Goal: Transaction & Acquisition: Obtain resource

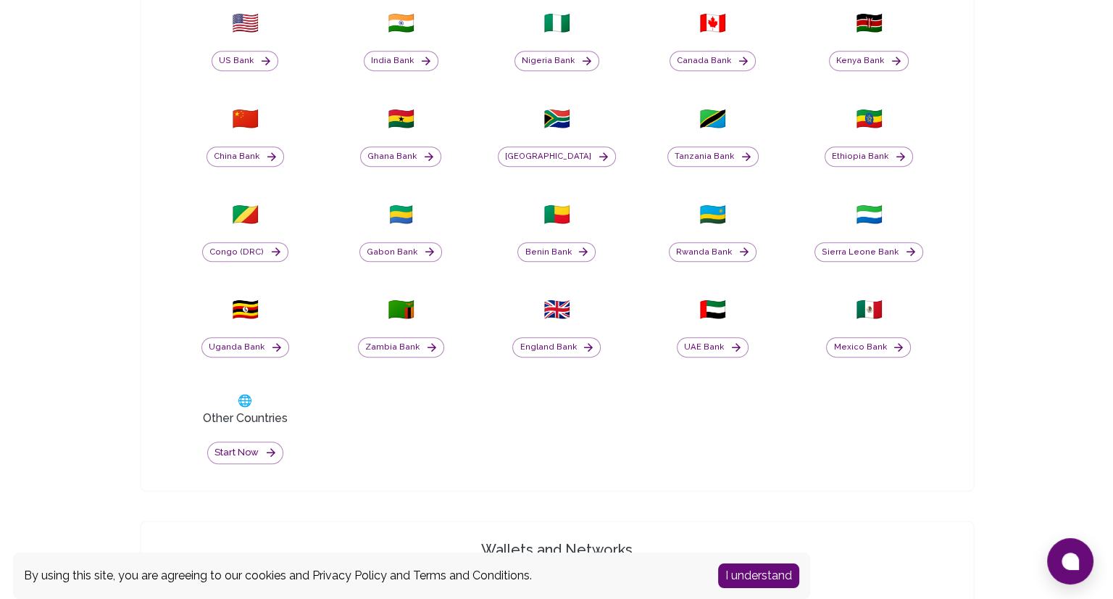
scroll to position [639, 0]
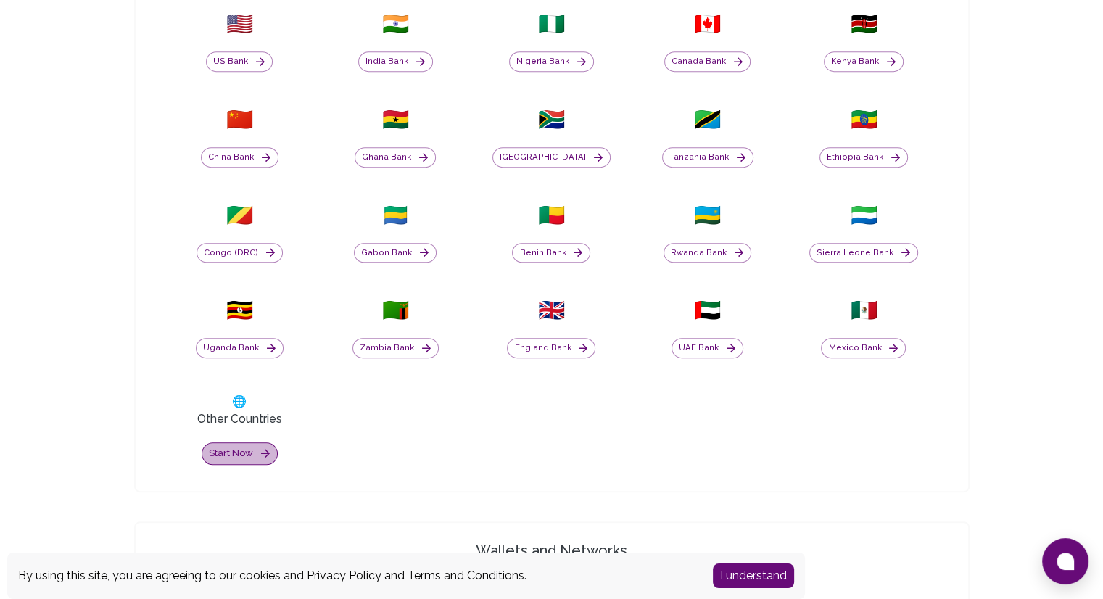
click at [233, 444] on button "Start now" at bounding box center [240, 453] width 76 height 22
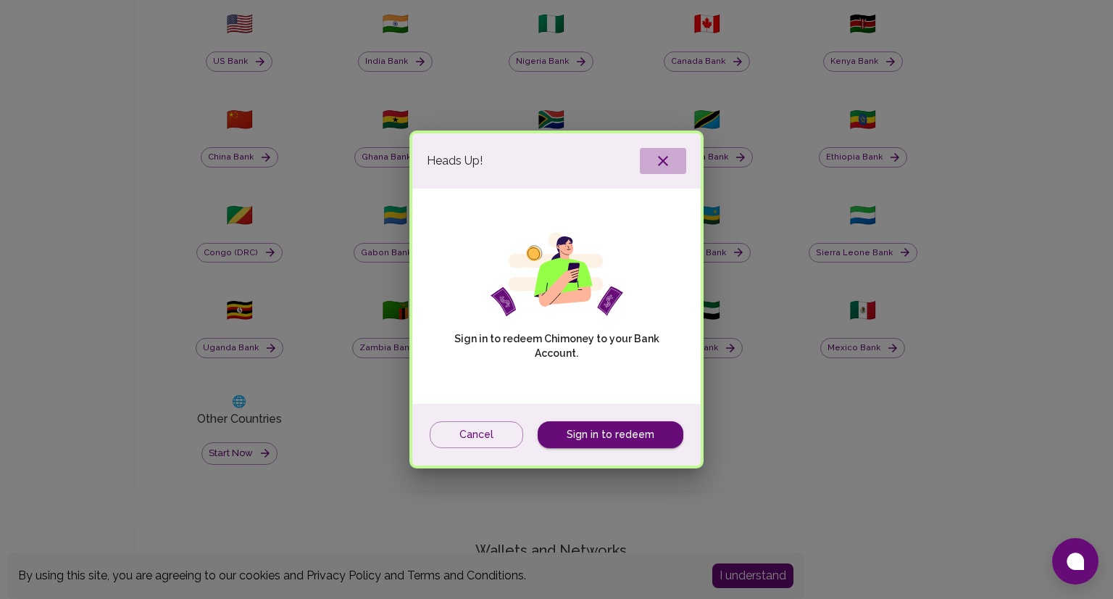
click at [667, 167] on icon "button" at bounding box center [663, 160] width 17 height 17
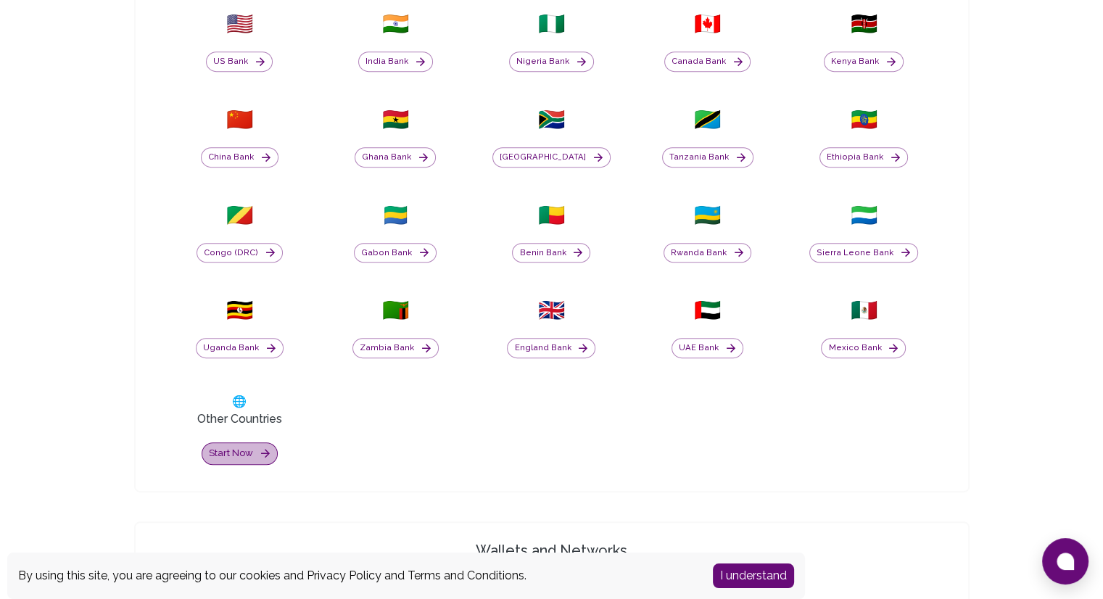
click at [223, 448] on button "Start now" at bounding box center [240, 453] width 76 height 22
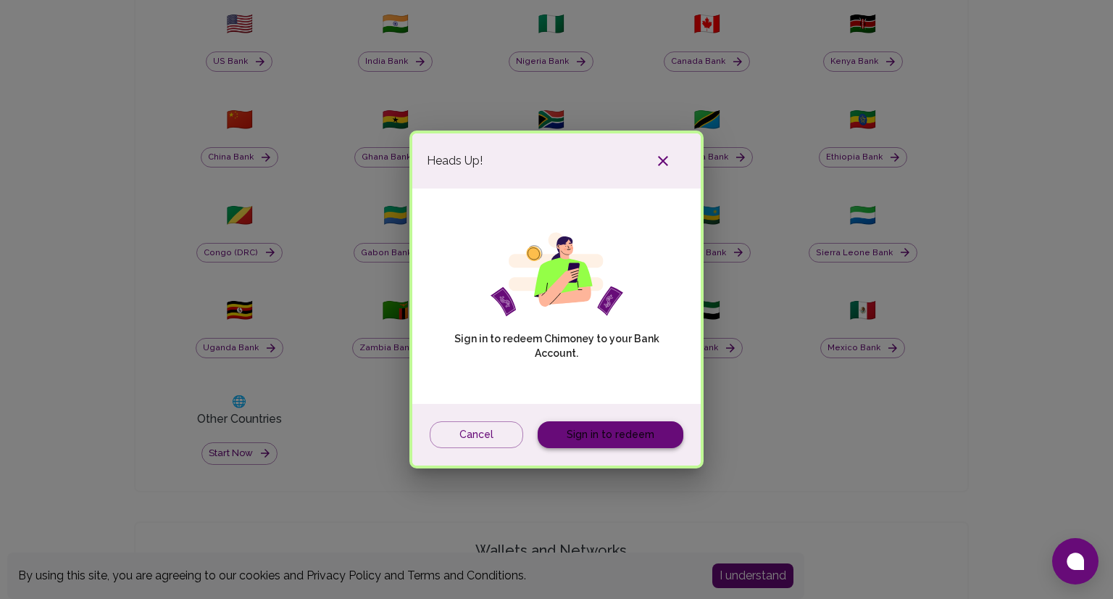
click at [553, 445] on link "Sign in to redeem" at bounding box center [611, 434] width 146 height 27
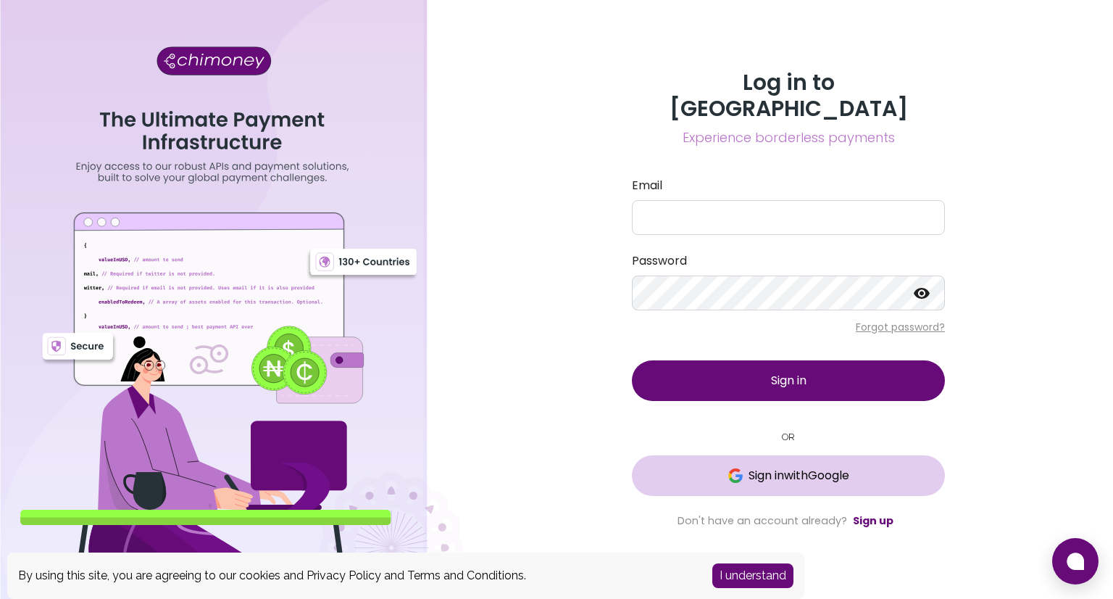
click at [749, 467] on span "Sign in with Google" at bounding box center [799, 475] width 101 height 17
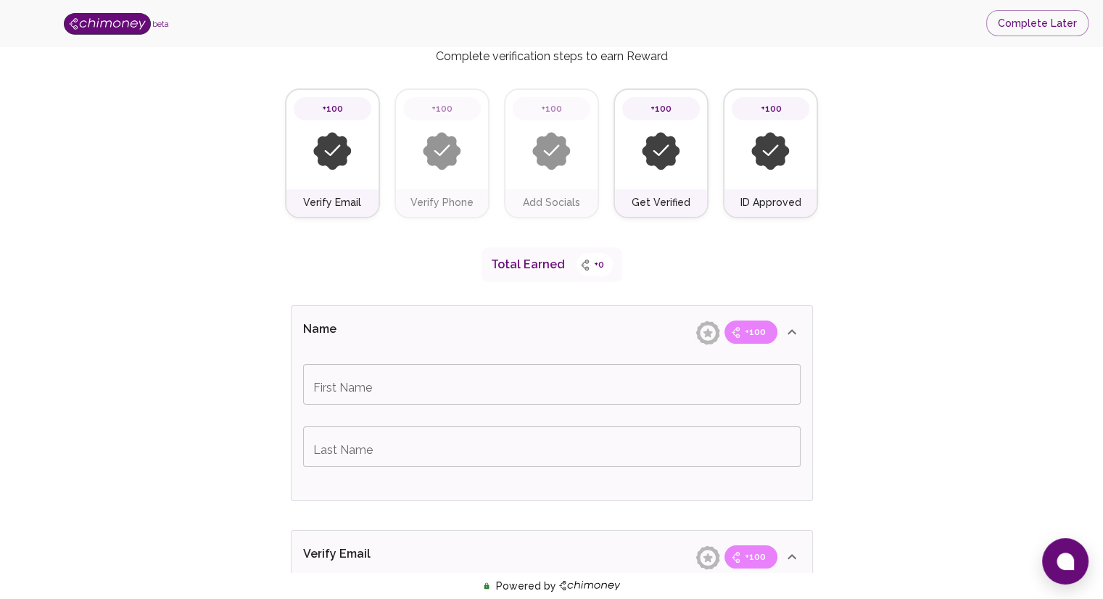
scroll to position [68, 0]
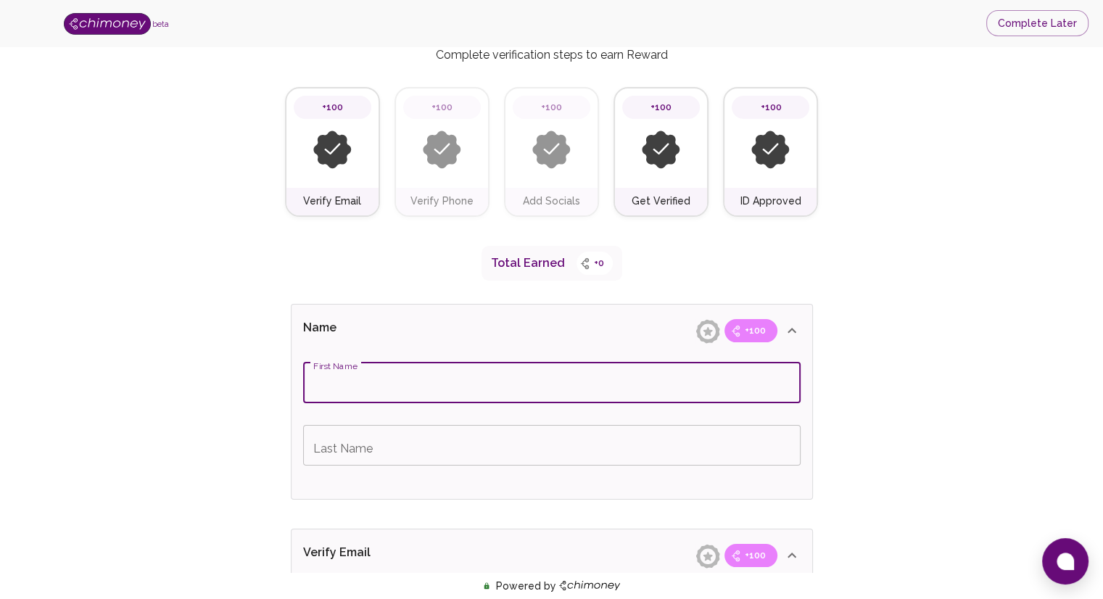
click at [391, 377] on input "First Name" at bounding box center [551, 382] width 497 height 41
type input "Richelle Charlene"
type input "Espinosa"
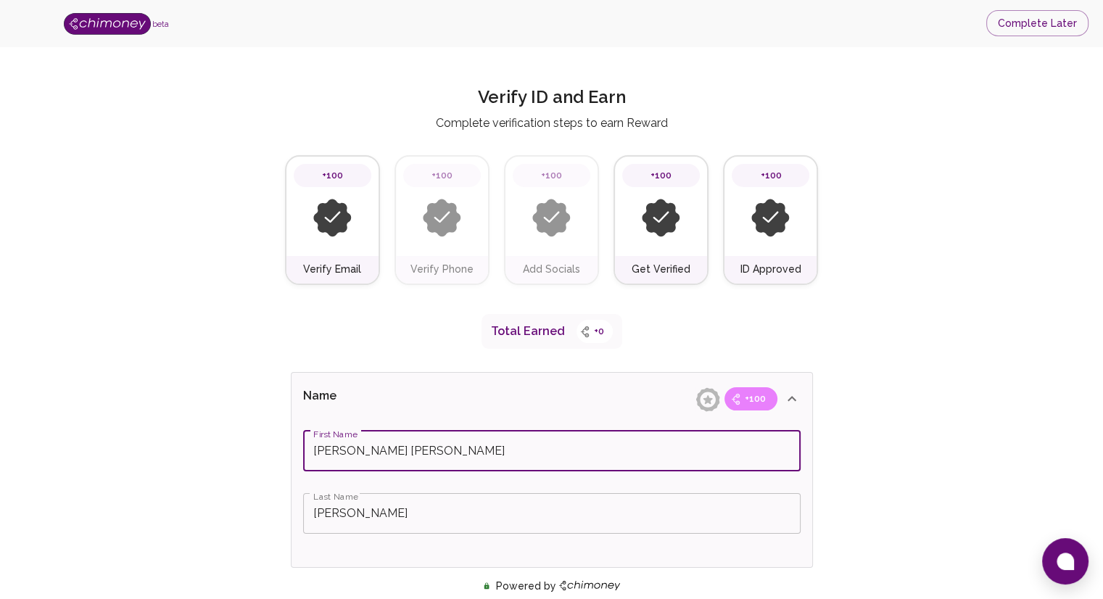
scroll to position [0, 0]
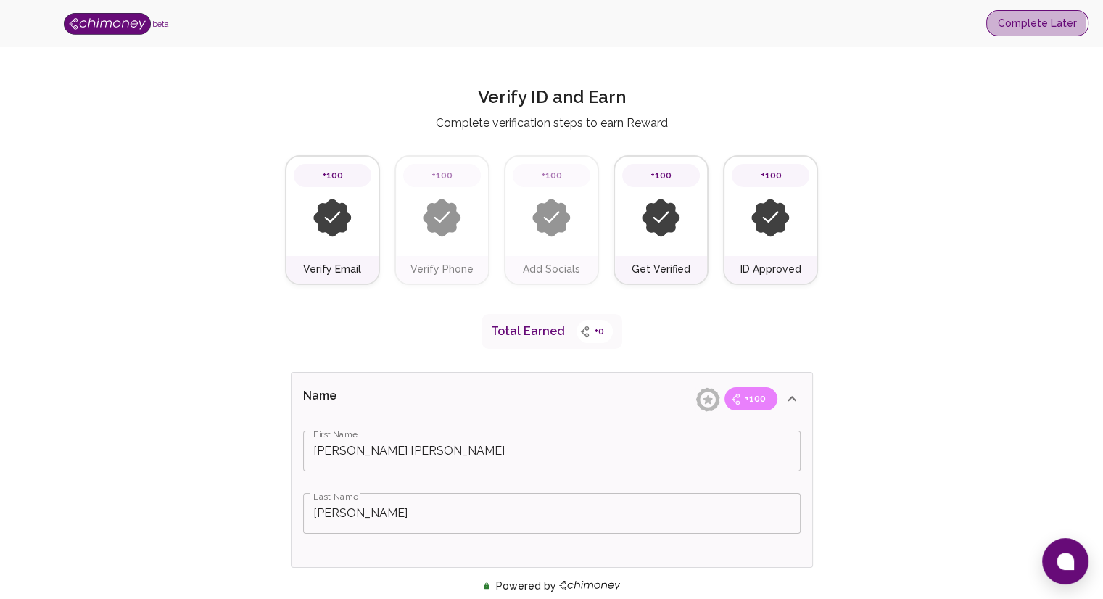
click at [1009, 22] on button "Complete Later" at bounding box center [1037, 23] width 102 height 27
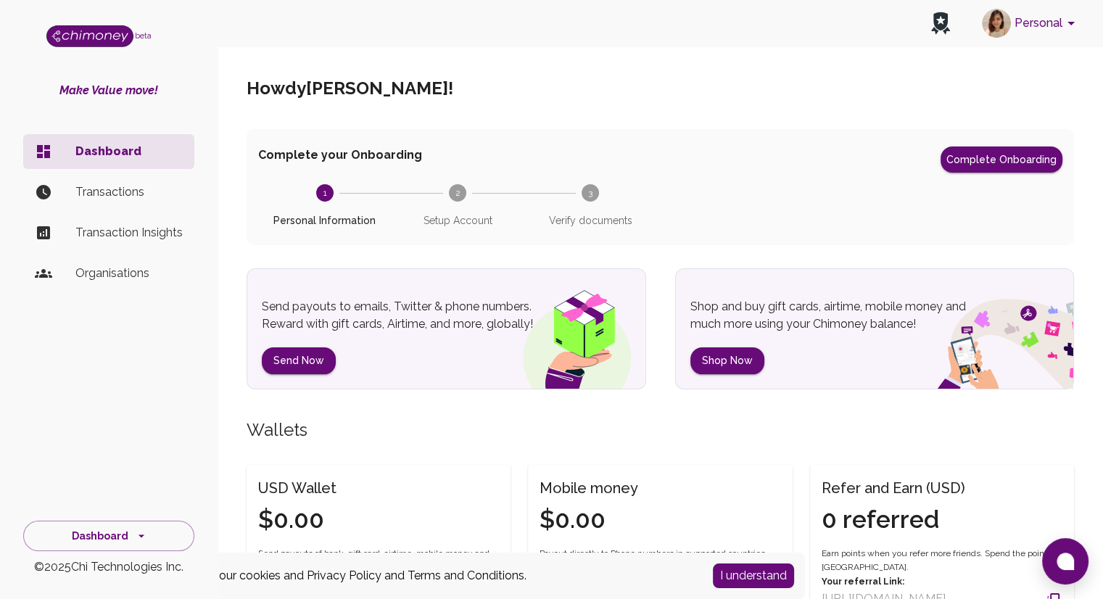
click at [133, 200] on p "Transactions" at bounding box center [128, 191] width 107 height 17
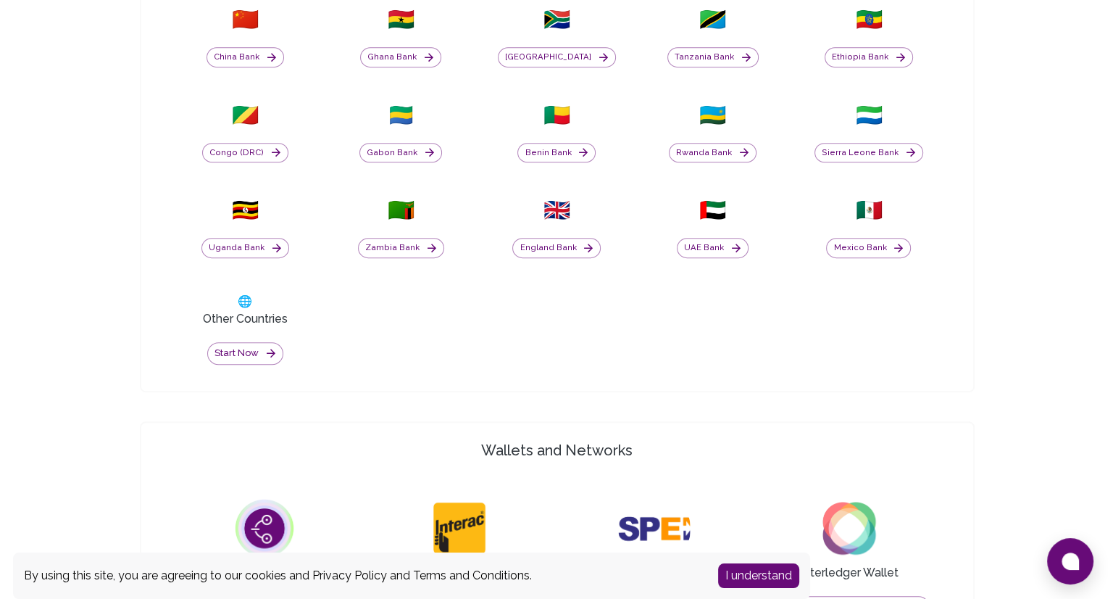
scroll to position [739, 0]
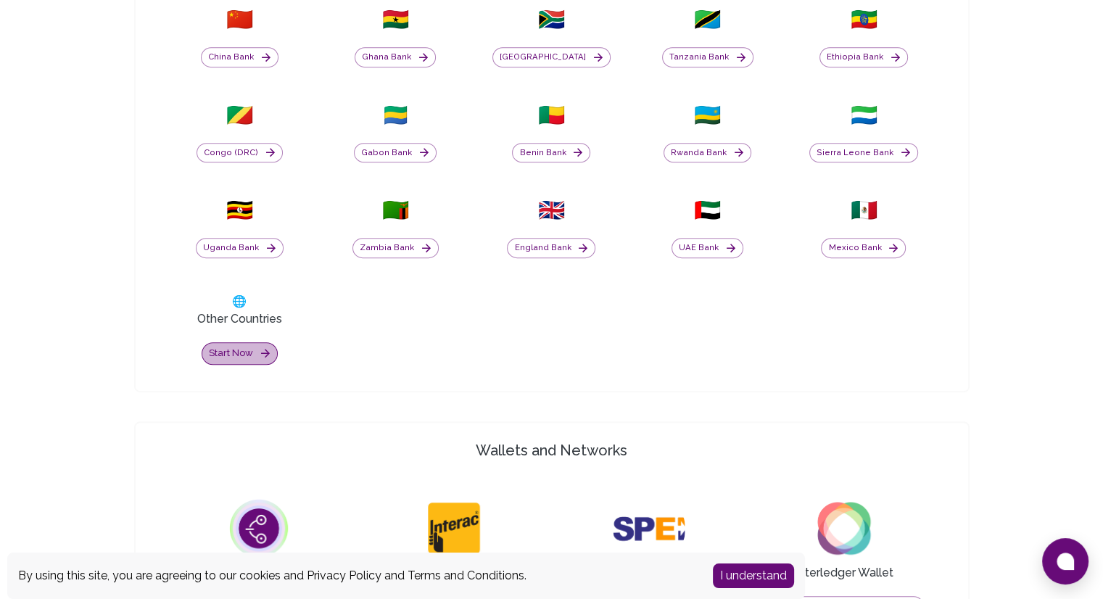
click at [236, 352] on button "Start now" at bounding box center [240, 353] width 76 height 22
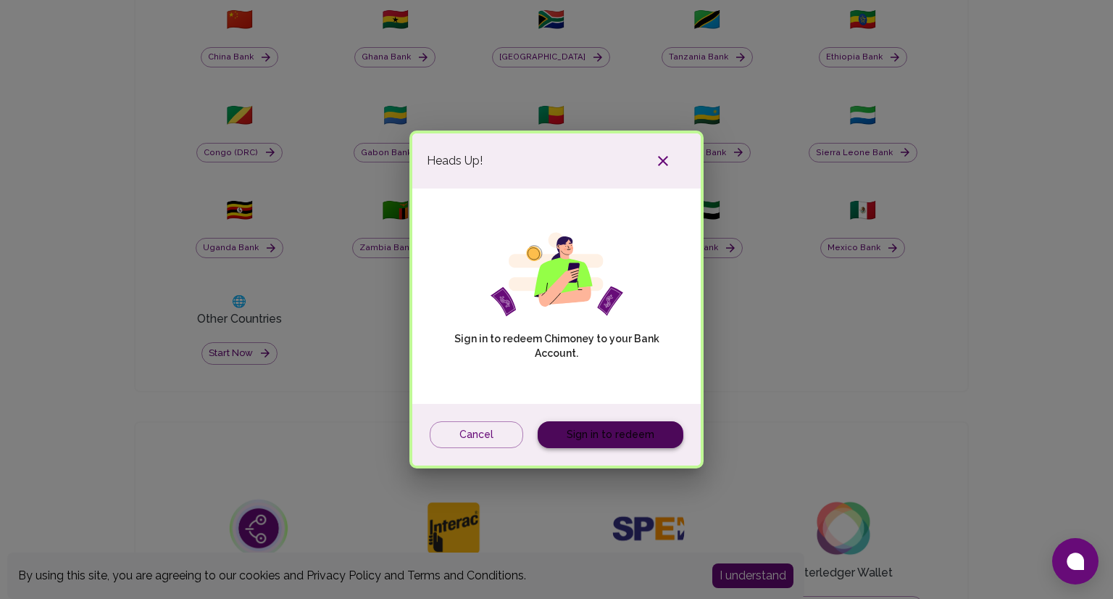
click at [607, 442] on link "Sign in to redeem" at bounding box center [611, 434] width 146 height 27
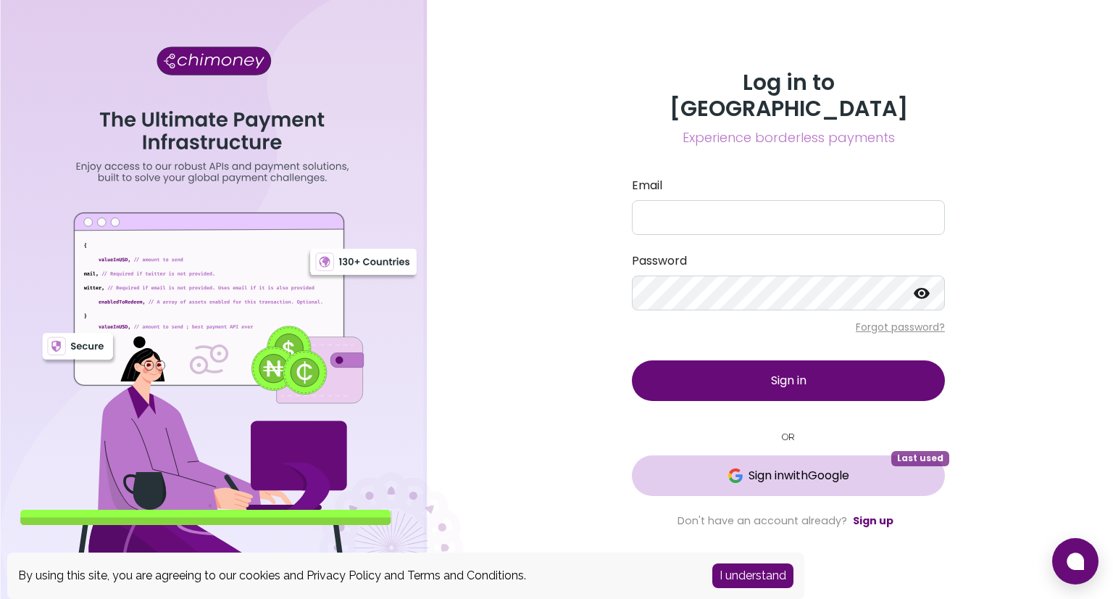
click at [742, 455] on button "Sign in with Google Last used" at bounding box center [788, 475] width 313 height 41
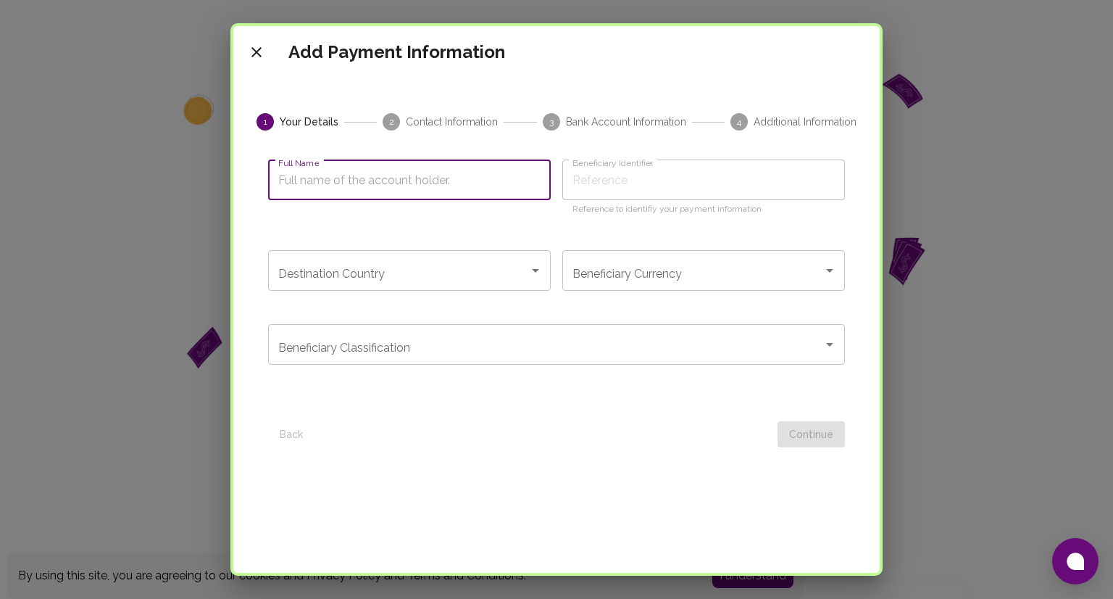
click at [423, 178] on input "Full Name" at bounding box center [409, 179] width 283 height 41
type input "[PERSON_NAME]"
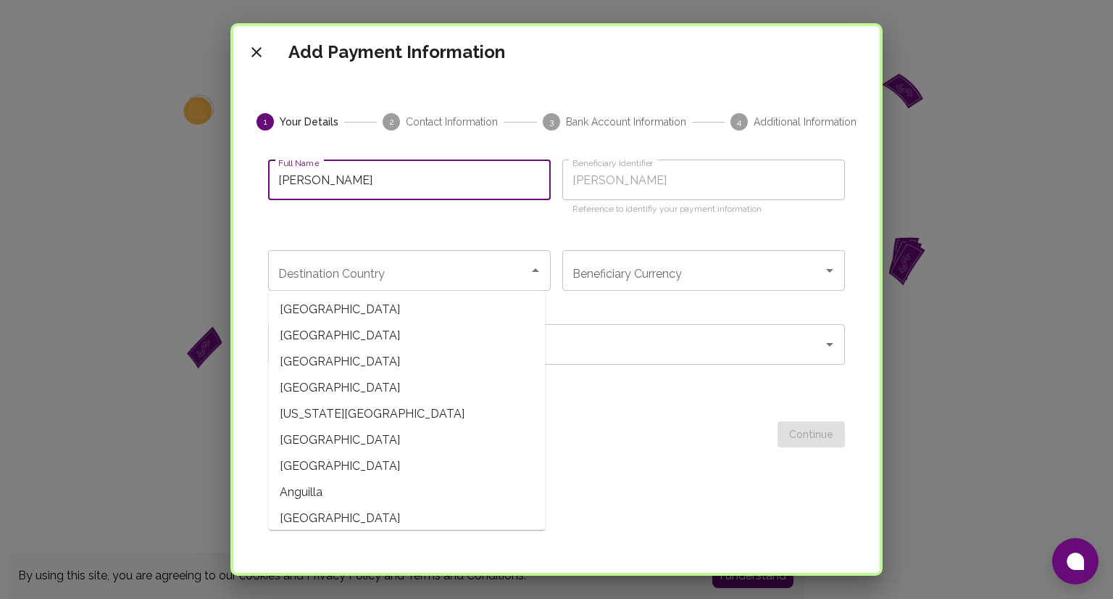
type input "[PERSON_NAME] [PERSON_NAME]"
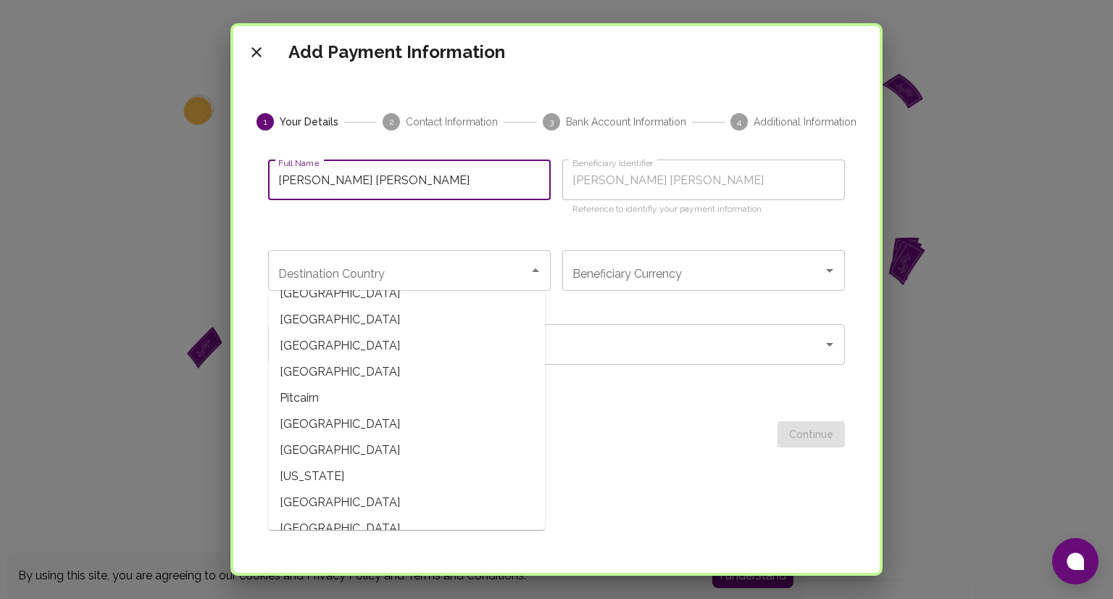
scroll to position [4167, 0]
click at [336, 368] on span "[GEOGRAPHIC_DATA]" at bounding box center [406, 370] width 277 height 26
type input "[GEOGRAPHIC_DATA]"
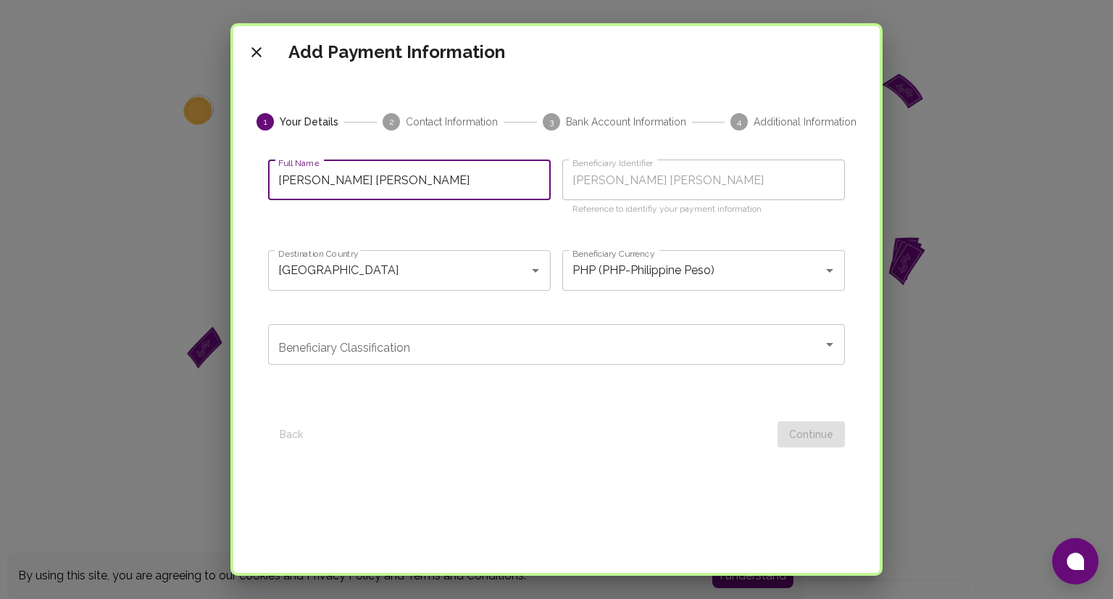
type input "[PERSON_NAME] [PERSON_NAME]"
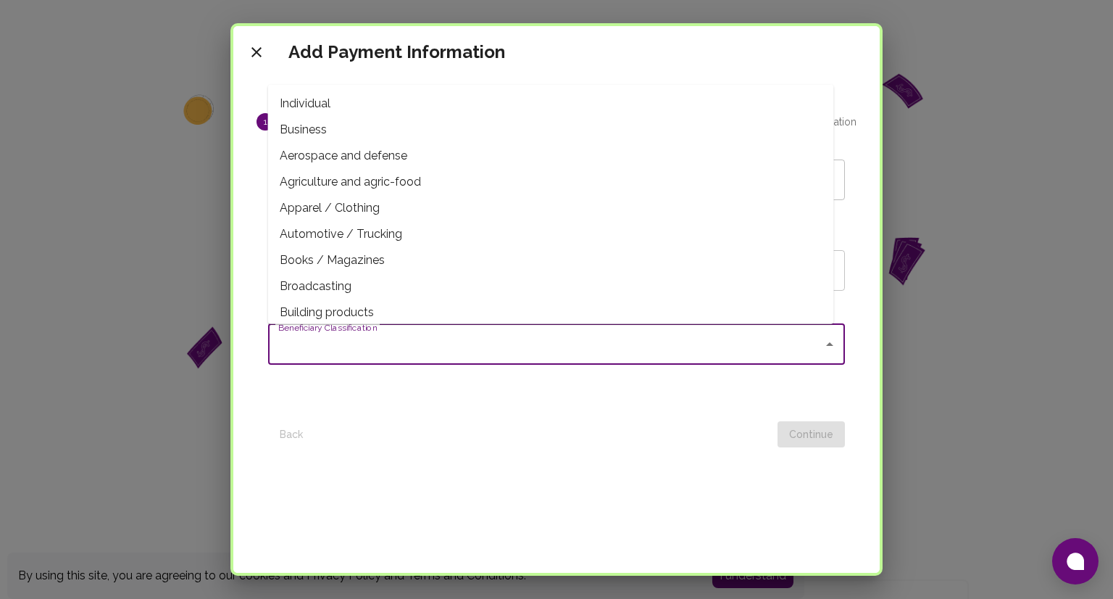
click at [522, 350] on input "Beneficiary Classification" at bounding box center [546, 345] width 542 height 28
click at [354, 104] on span "Individual" at bounding box center [551, 103] width 566 height 26
type input "Individual"
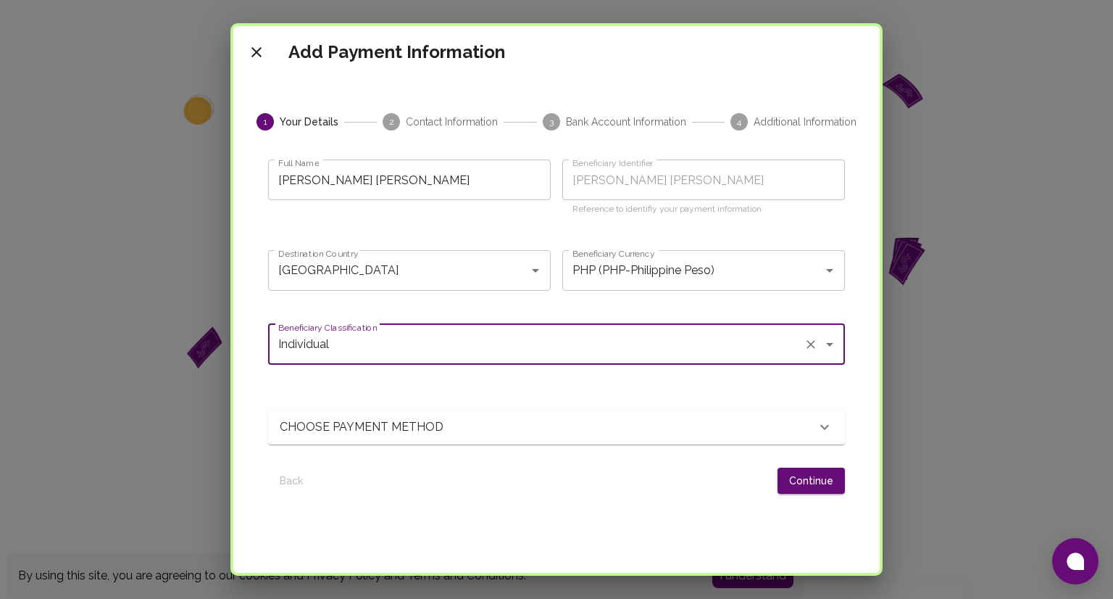
click at [557, 370] on div "Beneficiary Classification Individual Beneficiary Classification" at bounding box center [556, 355] width 577 height 62
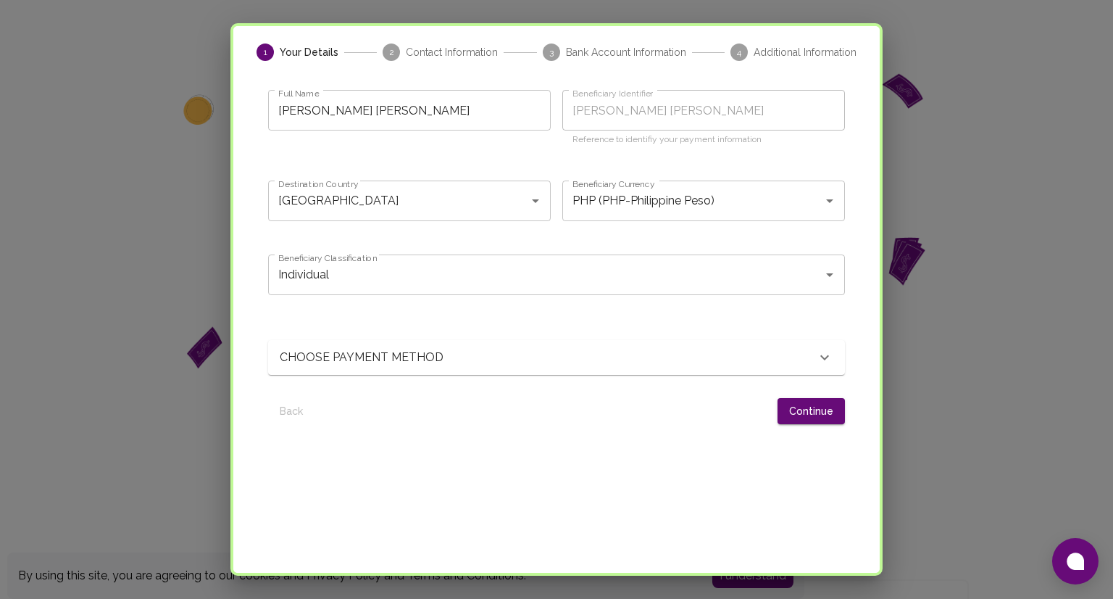
click at [485, 352] on div "CHOOSE PAYMENT METHOD" at bounding box center [548, 357] width 536 height 17
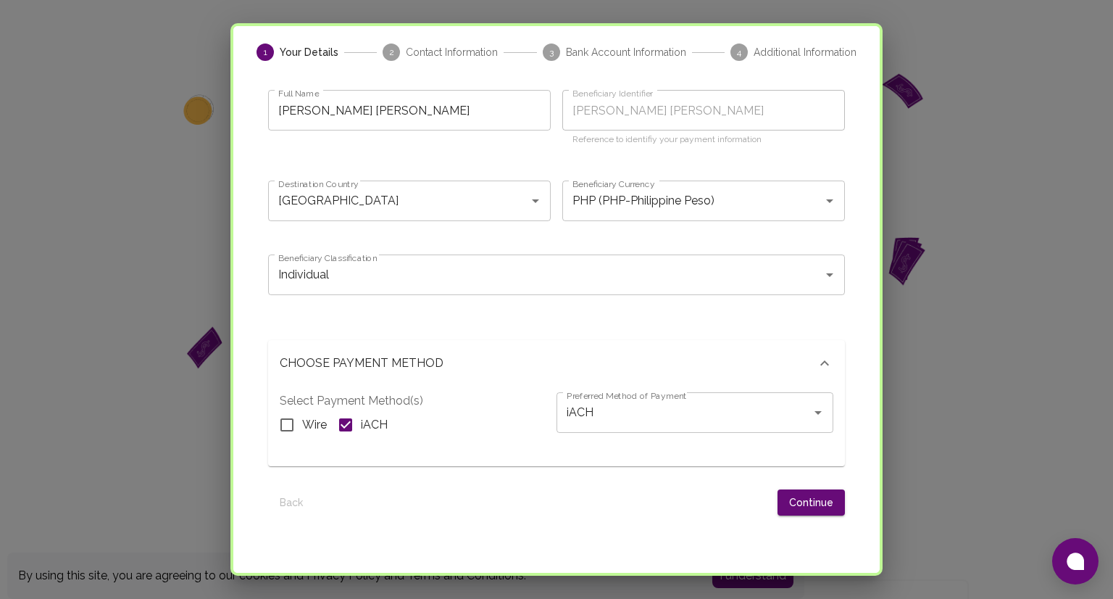
scroll to position [149, 0]
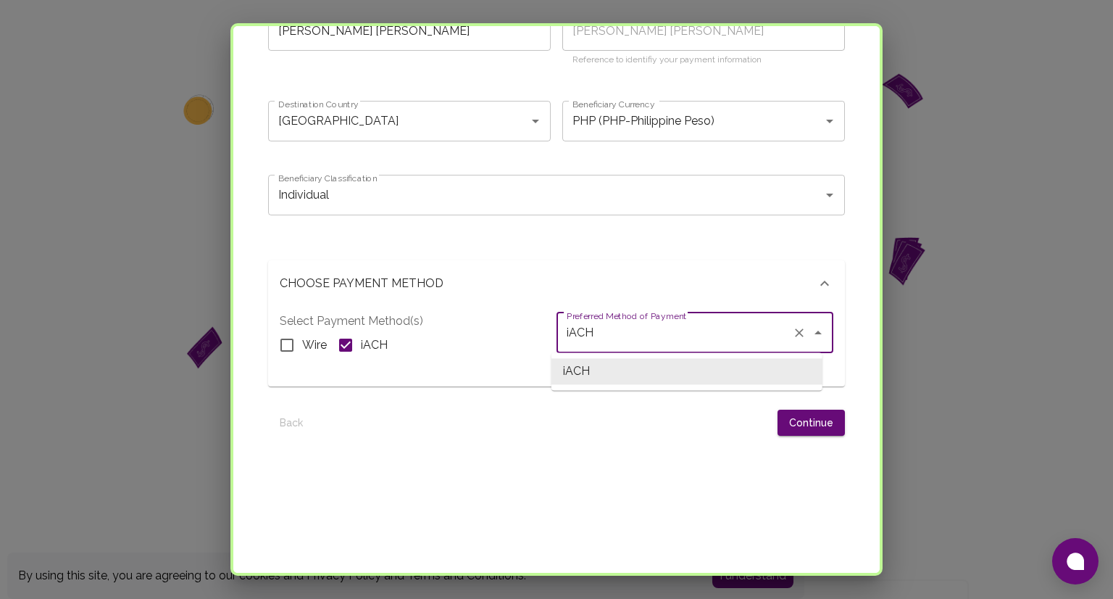
click at [647, 327] on input "iACH" at bounding box center [674, 333] width 223 height 28
click at [792, 337] on icon "Clear" at bounding box center [799, 332] width 14 height 14
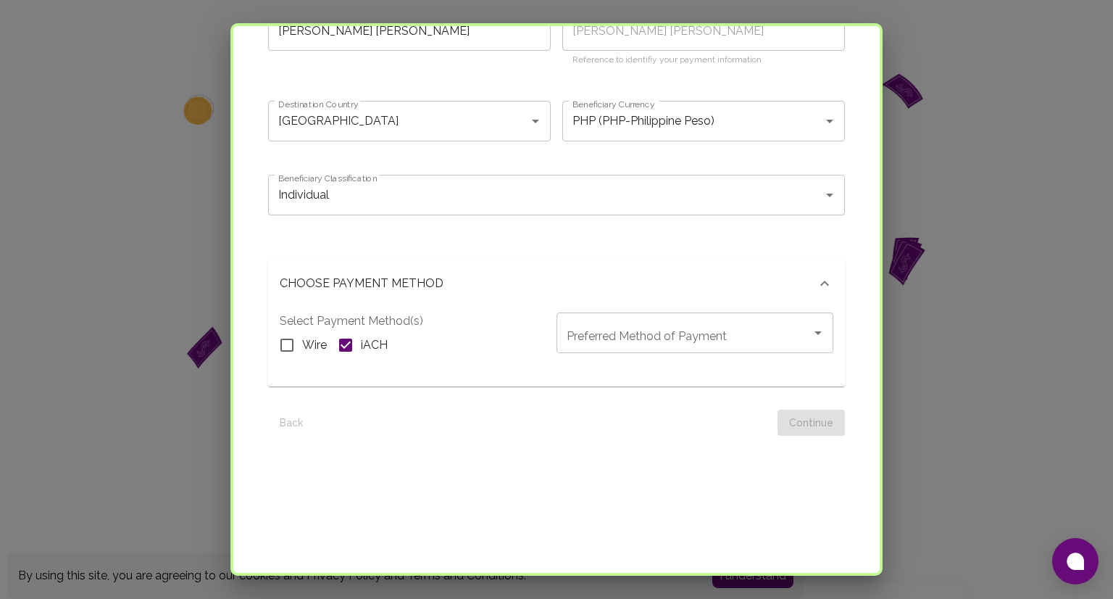
click at [794, 334] on div "Preferred Method of Payment" at bounding box center [695, 332] width 277 height 41
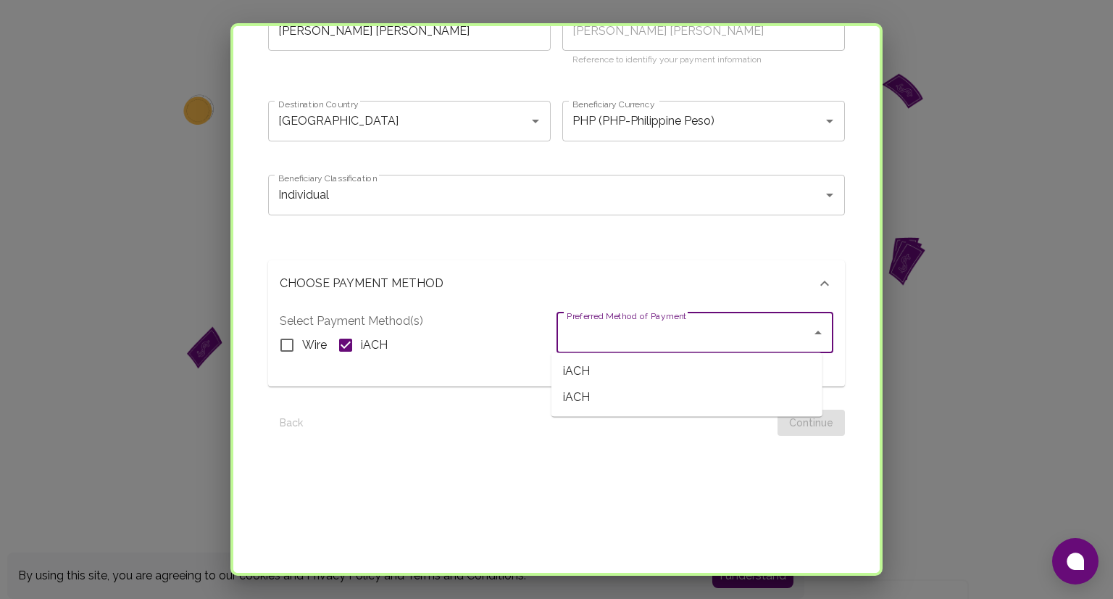
click at [692, 369] on span "iACH" at bounding box center [687, 371] width 271 height 26
type input "iACH"
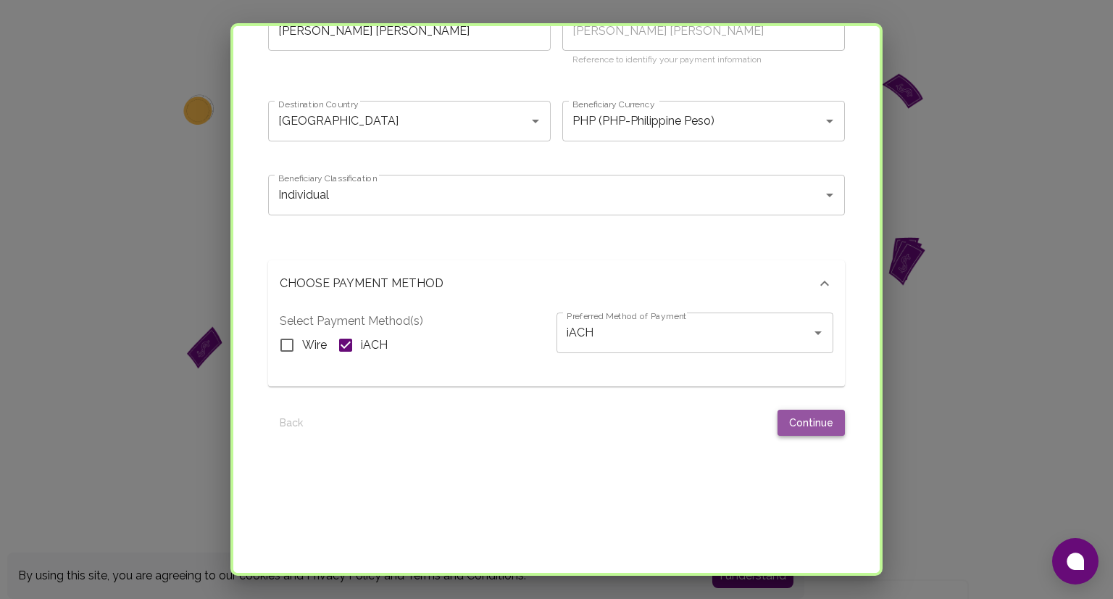
click at [797, 432] on button "Continue" at bounding box center [811, 423] width 67 height 27
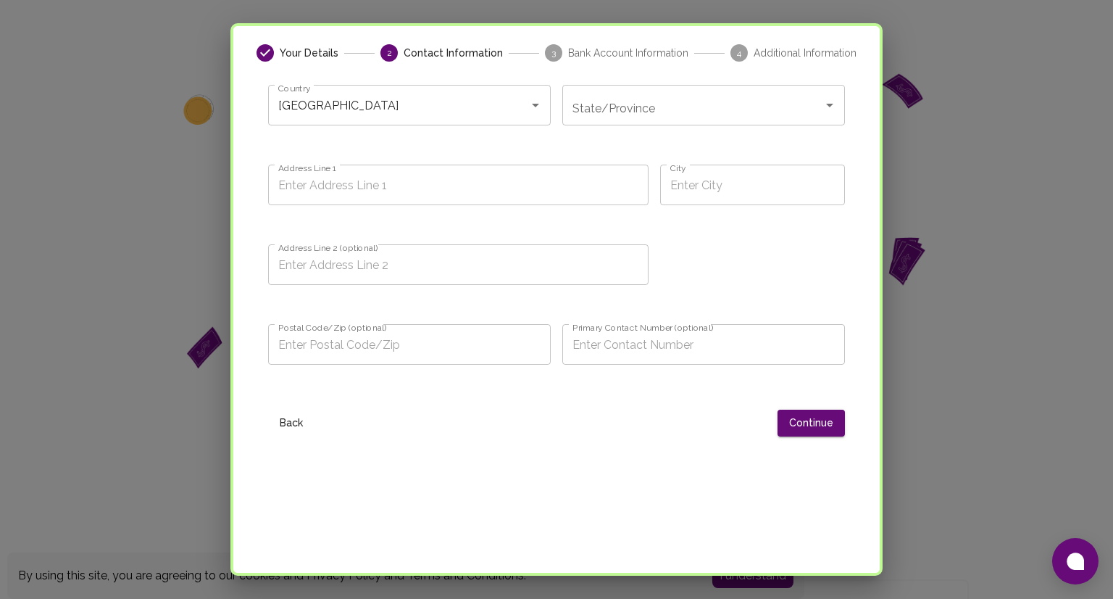
scroll to position [0, 0]
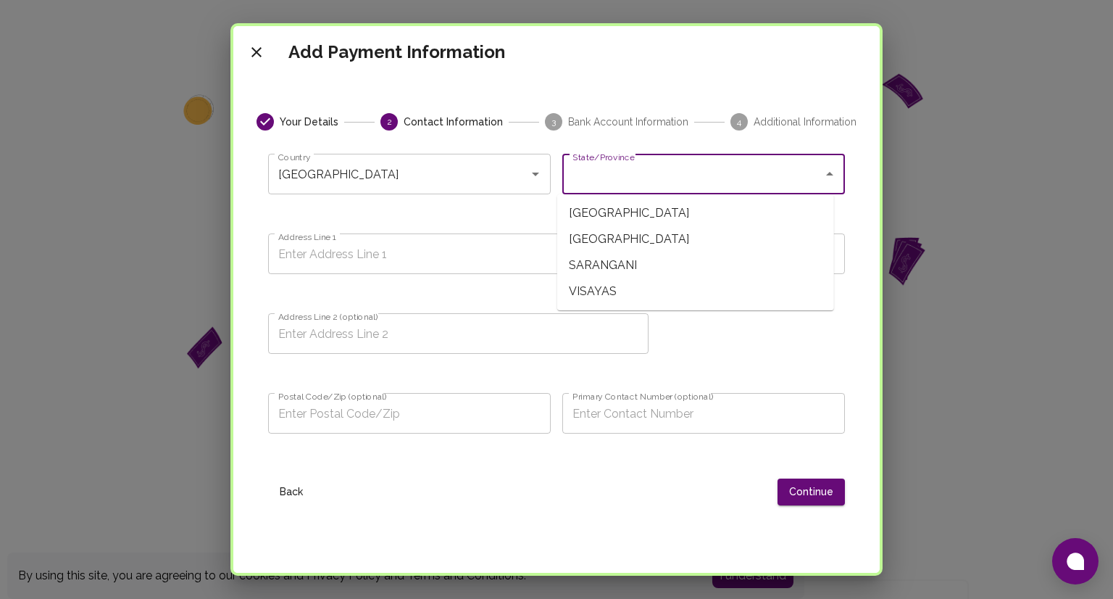
click at [594, 172] on input "State/Province" at bounding box center [693, 174] width 248 height 28
click at [573, 212] on span "LUZON" at bounding box center [695, 213] width 277 height 26
type input "LUZON"
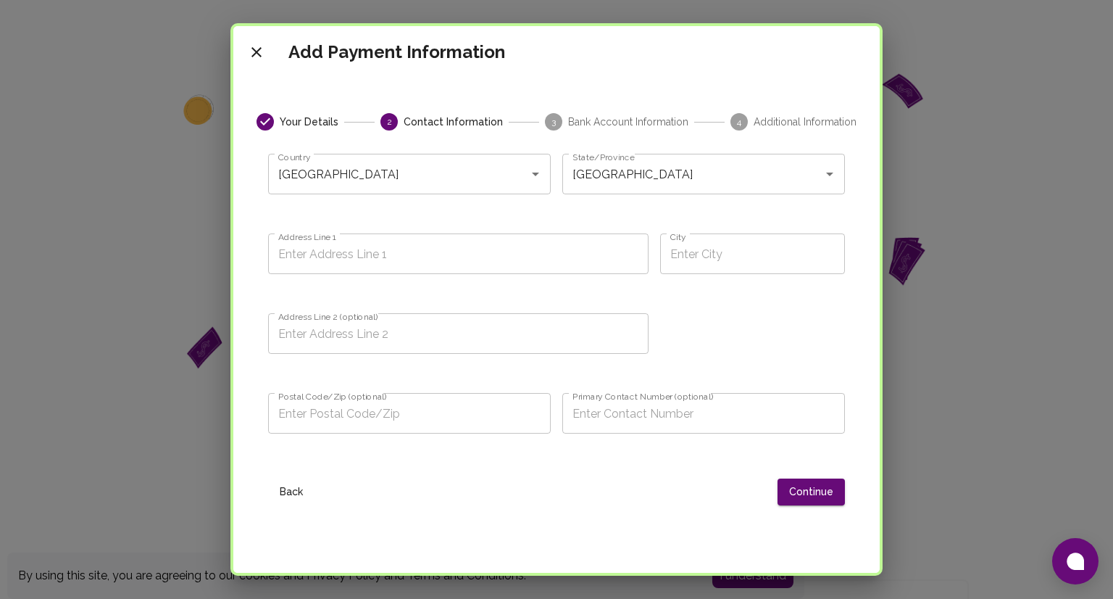
click at [506, 310] on div "Address Line 2 (optional) Address Line 2 (optional)" at bounding box center [453, 336] width 392 height 80
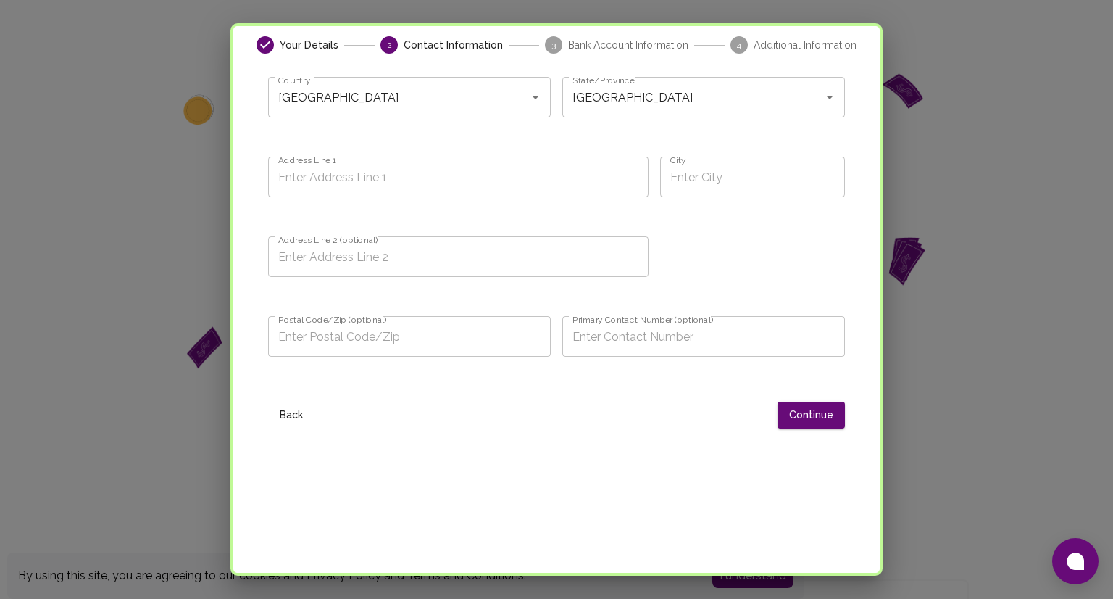
scroll to position [31, 0]
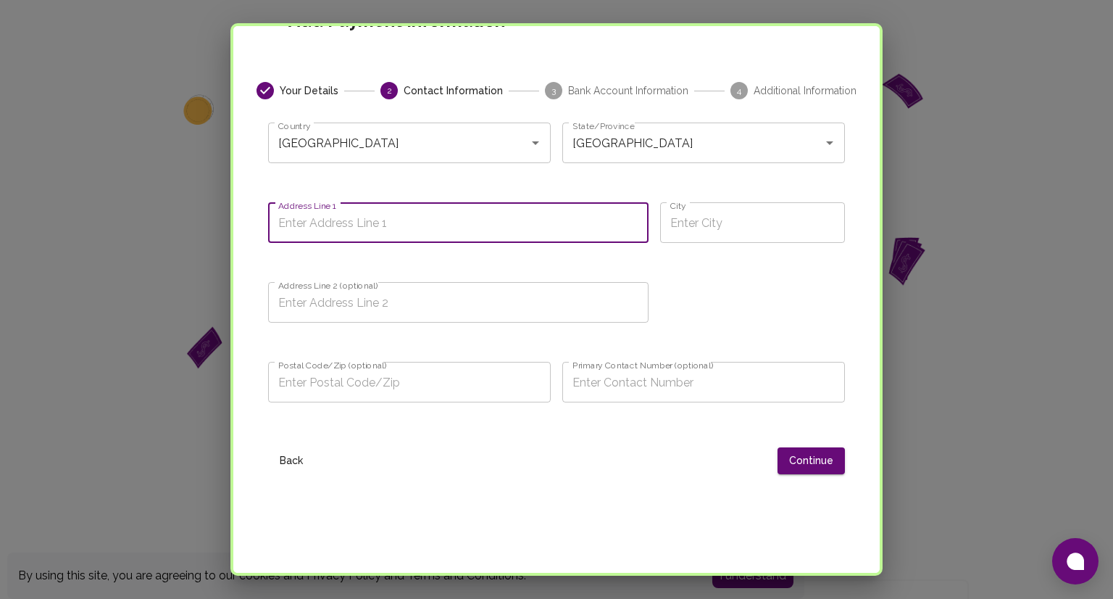
click at [452, 236] on input "Address Line 1" at bounding box center [458, 222] width 381 height 41
type input "219 M Valero St, Poblacion, San Rafael, Bulacan"
type input "LUZON"
type input "San Rafael"
type input "219 M Valero St, Poblacion, San Rafael, Bulacan"
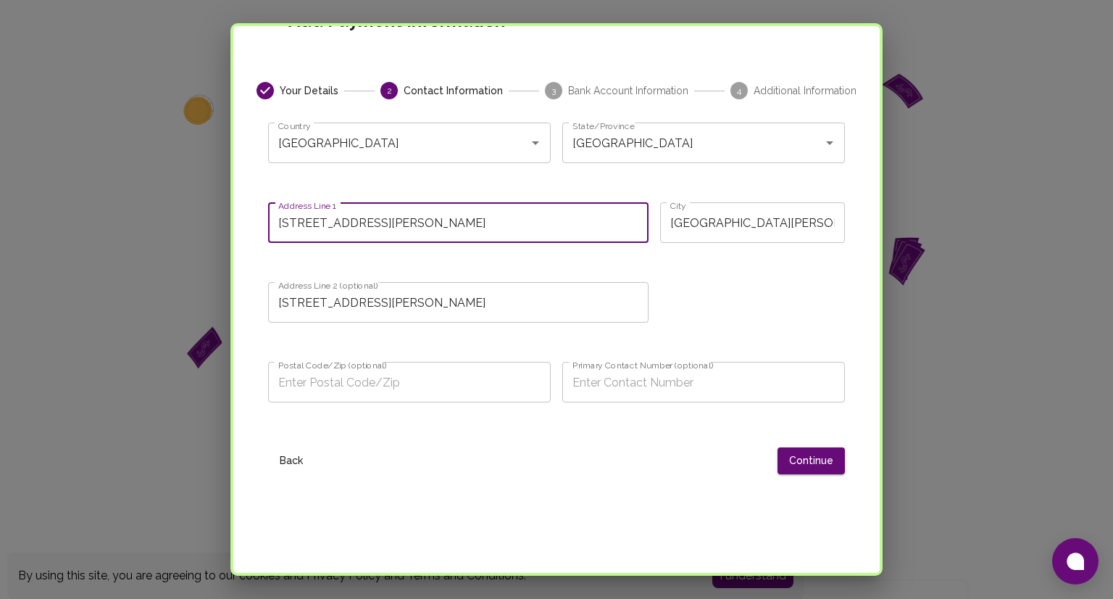
type input "3008"
type input "LUZON"
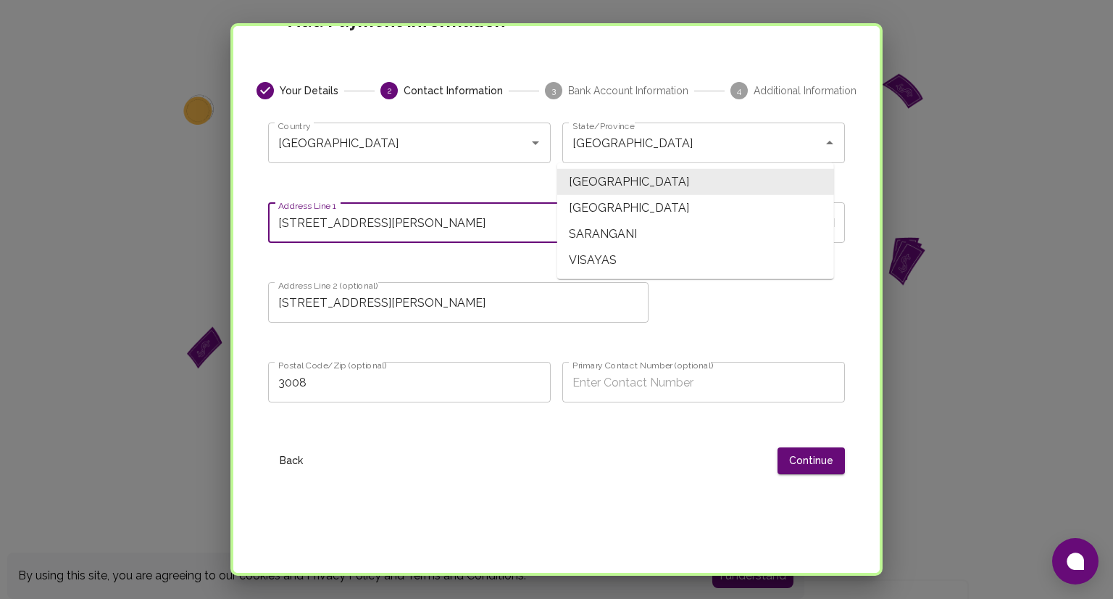
click at [615, 182] on span "LUZON" at bounding box center [695, 182] width 277 height 26
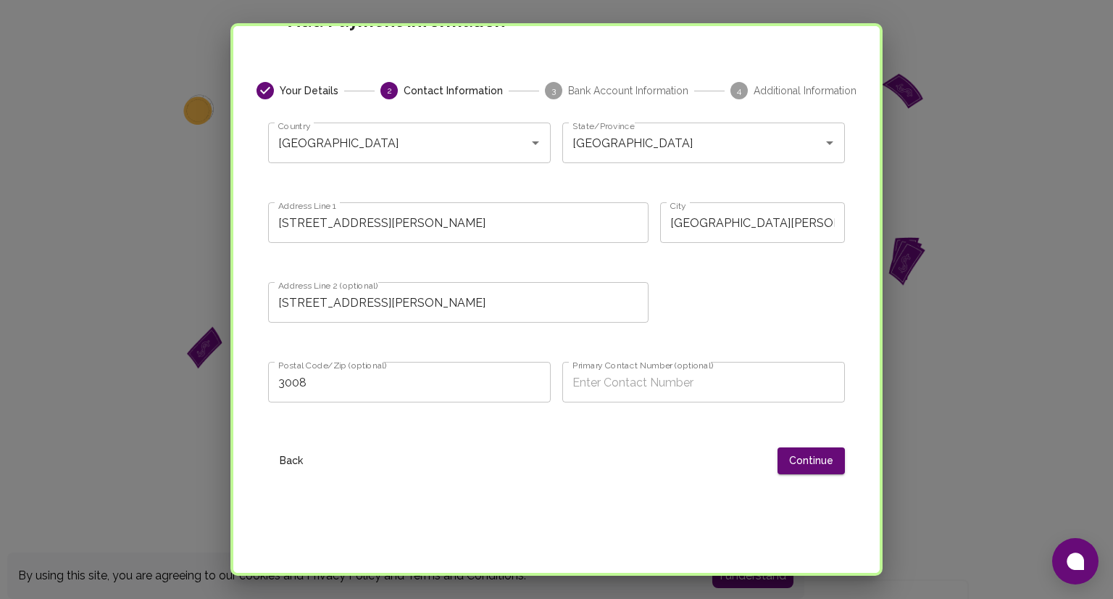
click at [763, 281] on div "Country Philippines Country State/Province LUZON State/Province Address Line 1 …" at bounding box center [551, 267] width 589 height 313
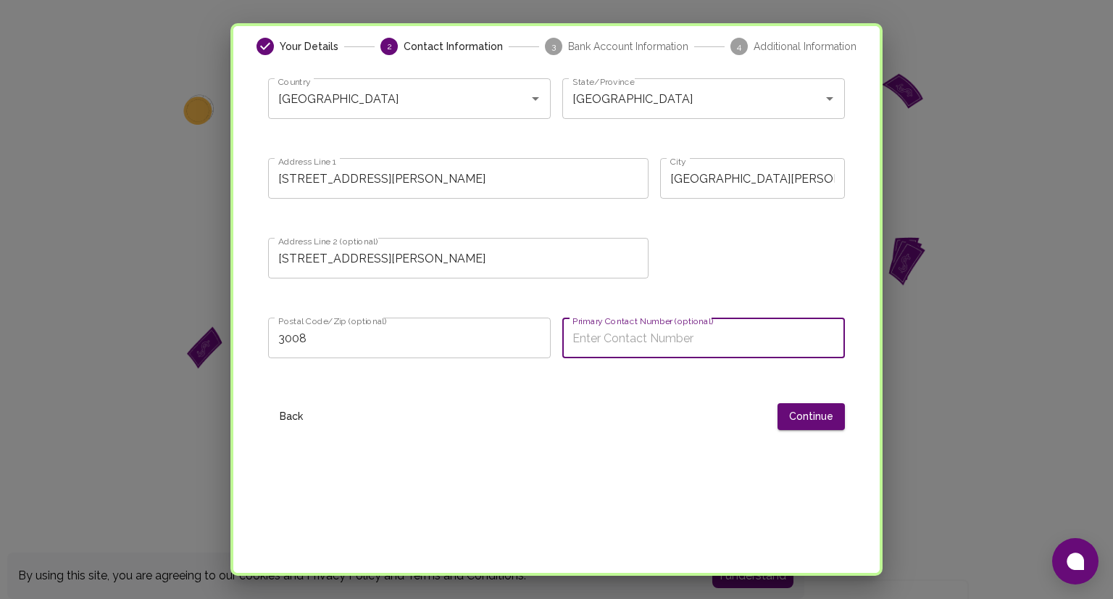
click at [744, 335] on input "Primary Contact Number (optional)" at bounding box center [703, 337] width 283 height 41
click at [568, 337] on input "09225729769" at bounding box center [703, 337] width 283 height 41
type input "+639225729769"
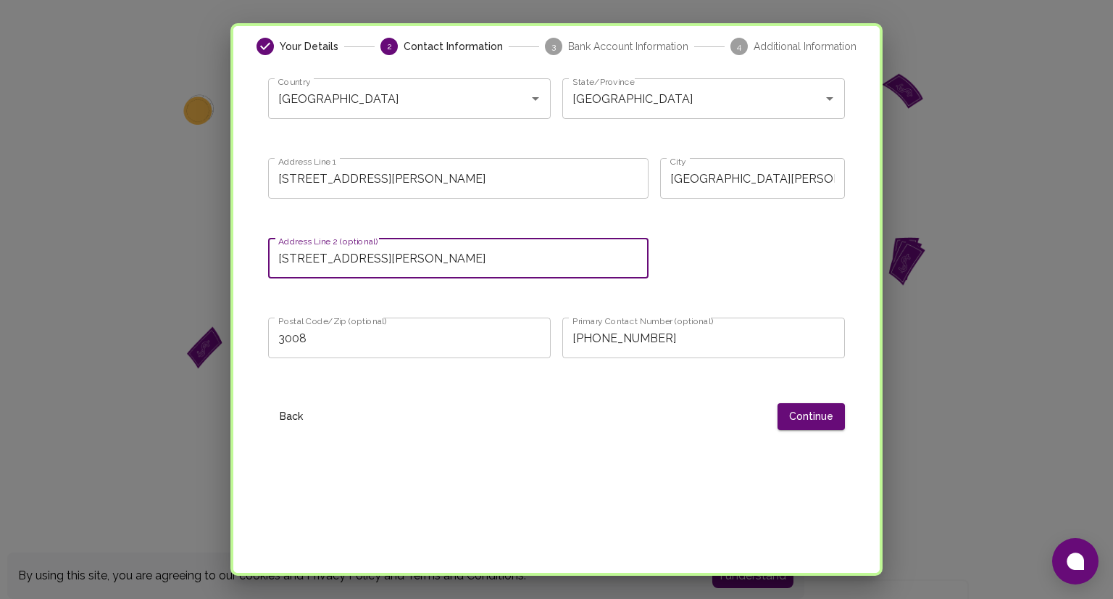
click at [561, 261] on input "219 M Valero St, Poblacion, San Rafael, Bulacan" at bounding box center [458, 258] width 381 height 41
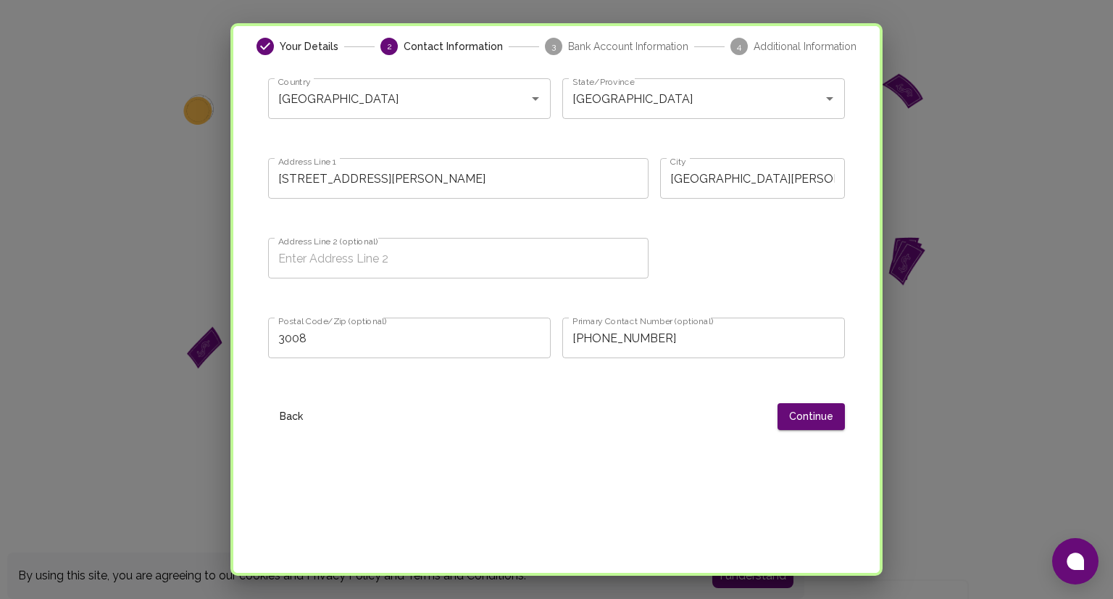
click at [748, 265] on div "Country Philippines Country State/Province LUZON State/Province Address Line 1 …" at bounding box center [551, 223] width 589 height 313
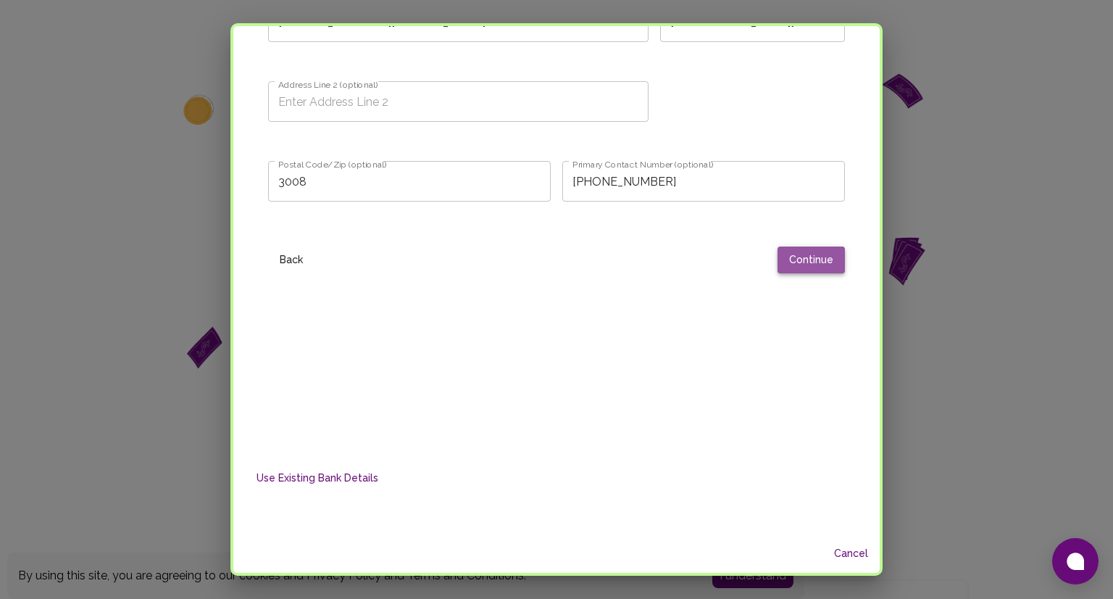
click at [801, 265] on button "Continue" at bounding box center [811, 259] width 67 height 27
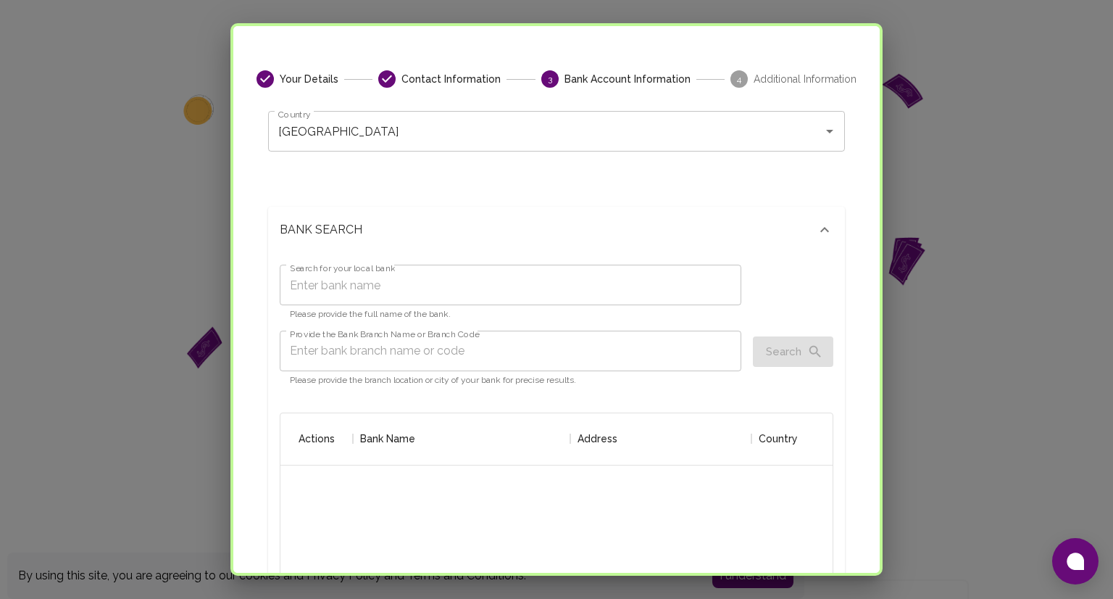
scroll to position [23, 0]
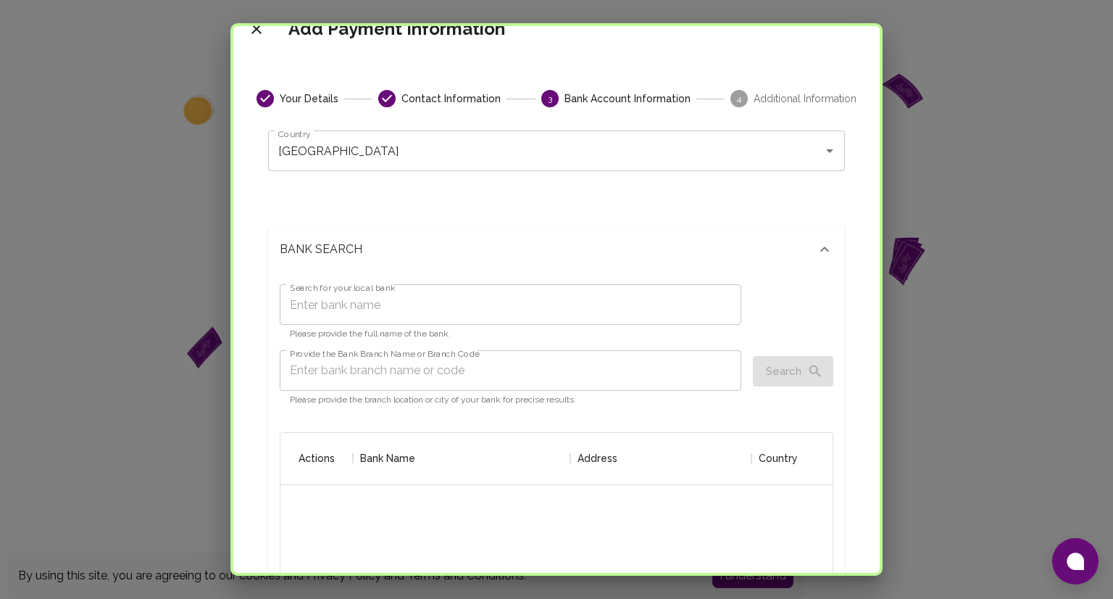
click at [486, 302] on input "Search for your local bank" at bounding box center [511, 304] width 462 height 41
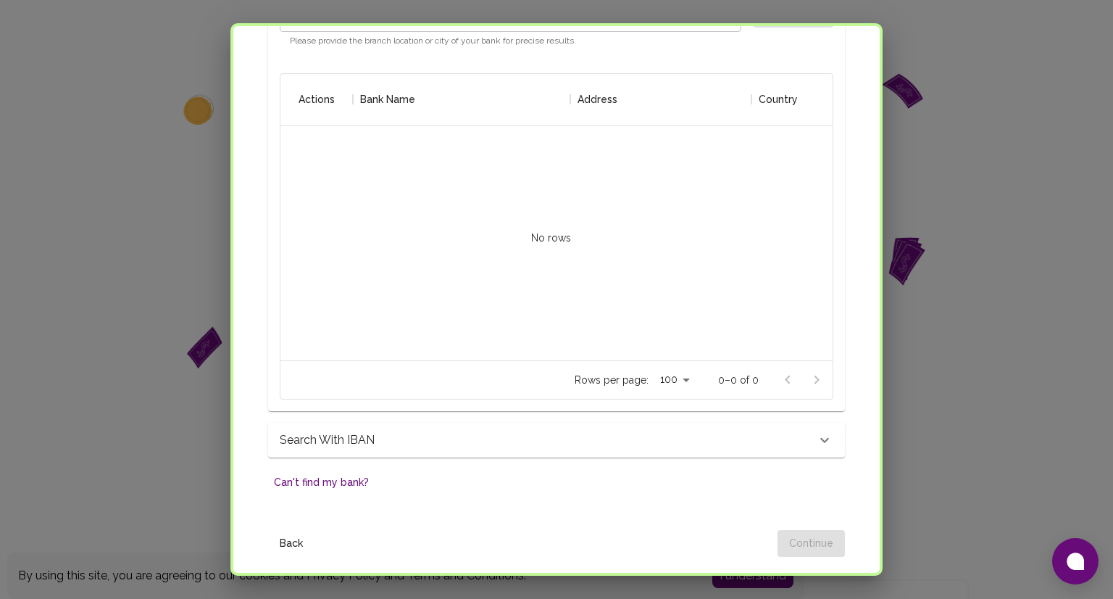
scroll to position [570, 0]
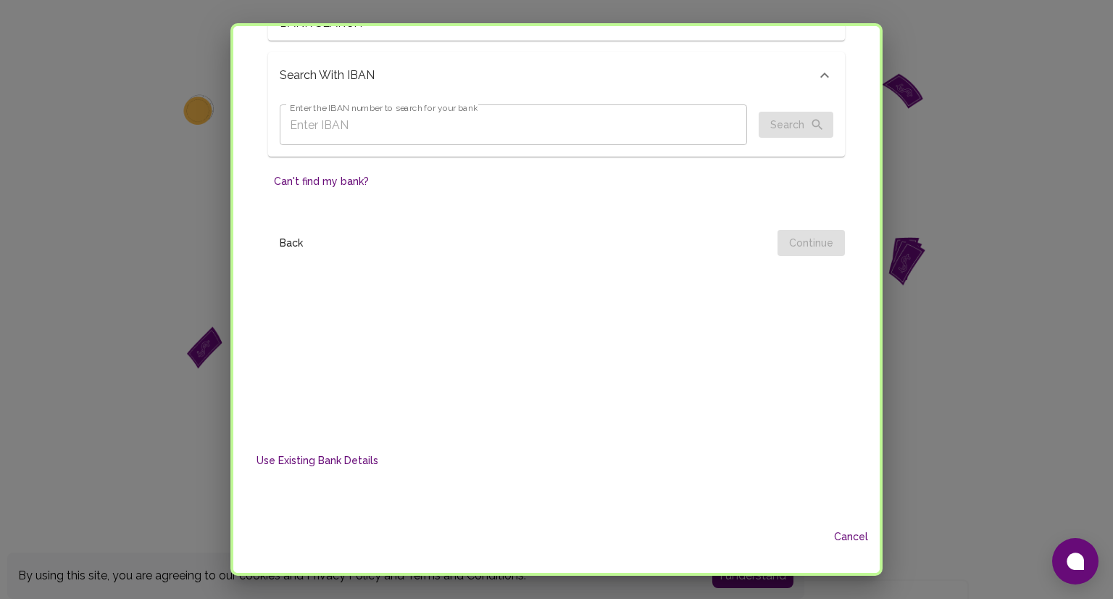
scroll to position [59, 0]
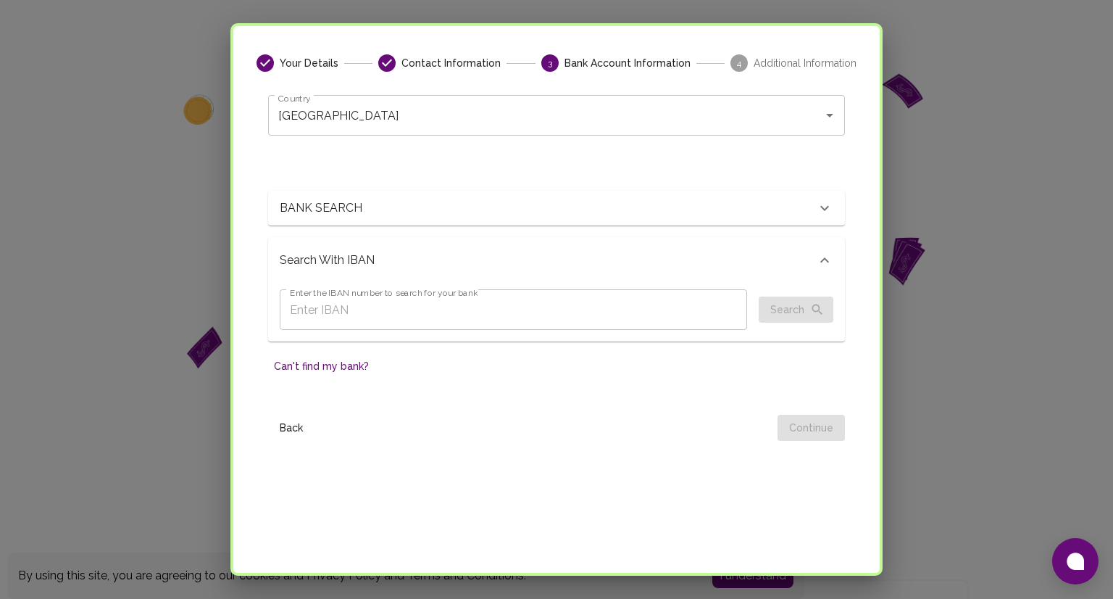
click at [430, 207] on p "BANK SEARCH" at bounding box center [368, 207] width 177 height 17
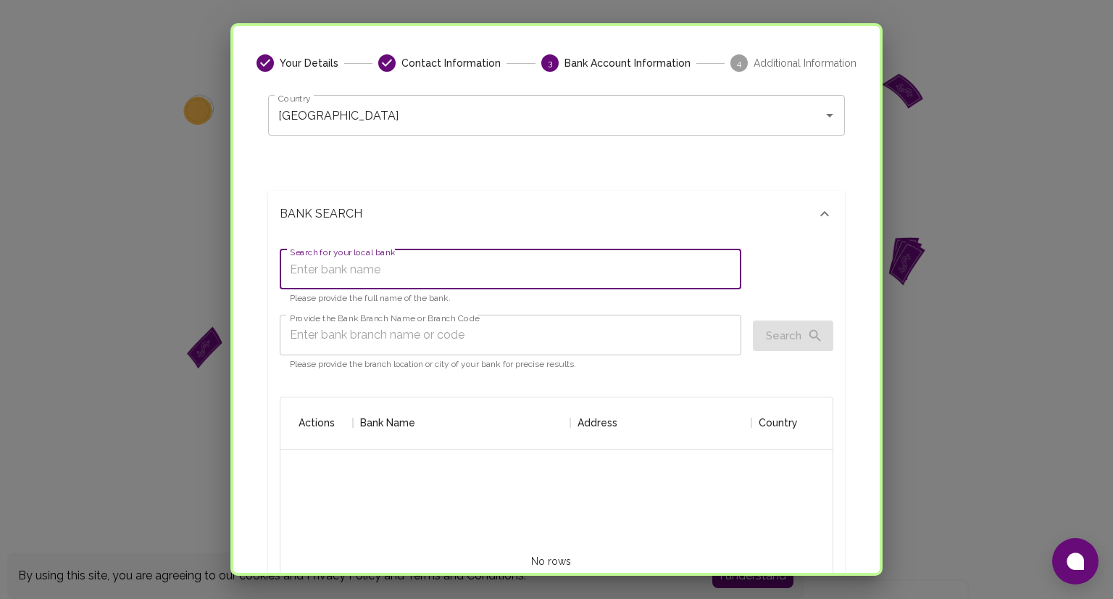
click at [346, 265] on input "Search for your local bank" at bounding box center [511, 269] width 462 height 41
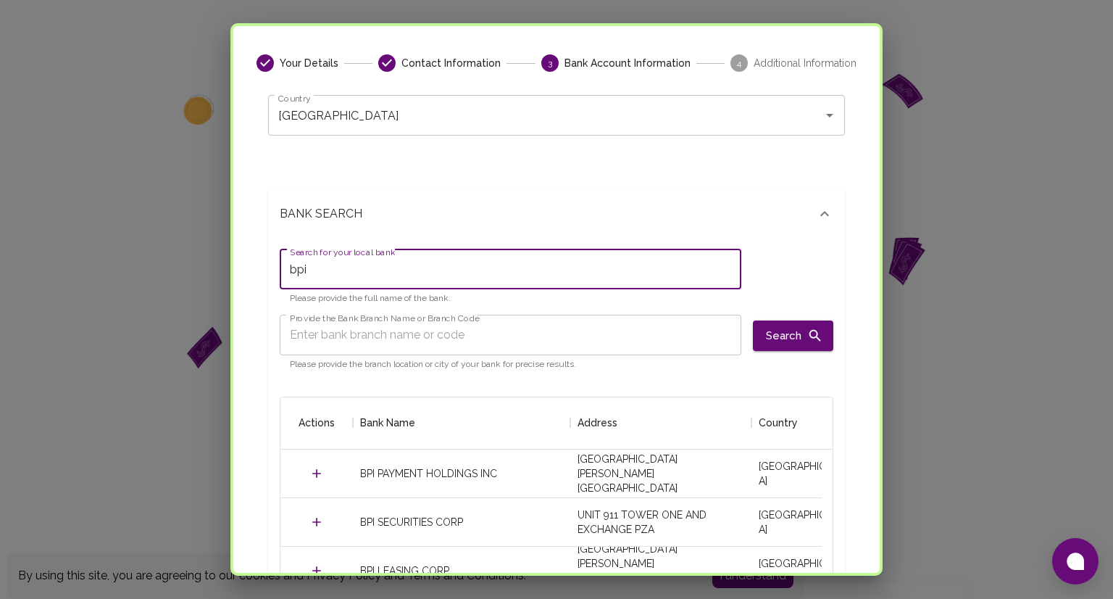
scroll to position [154, 0]
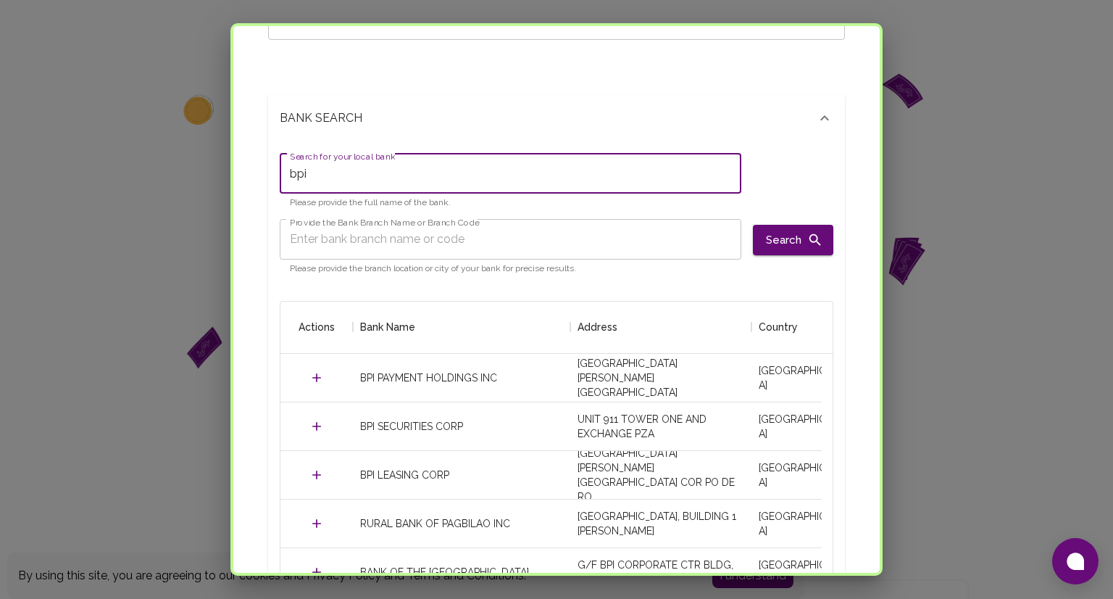
click at [360, 178] on input "bpi" at bounding box center [511, 173] width 462 height 41
type input "b"
type input "gcash"
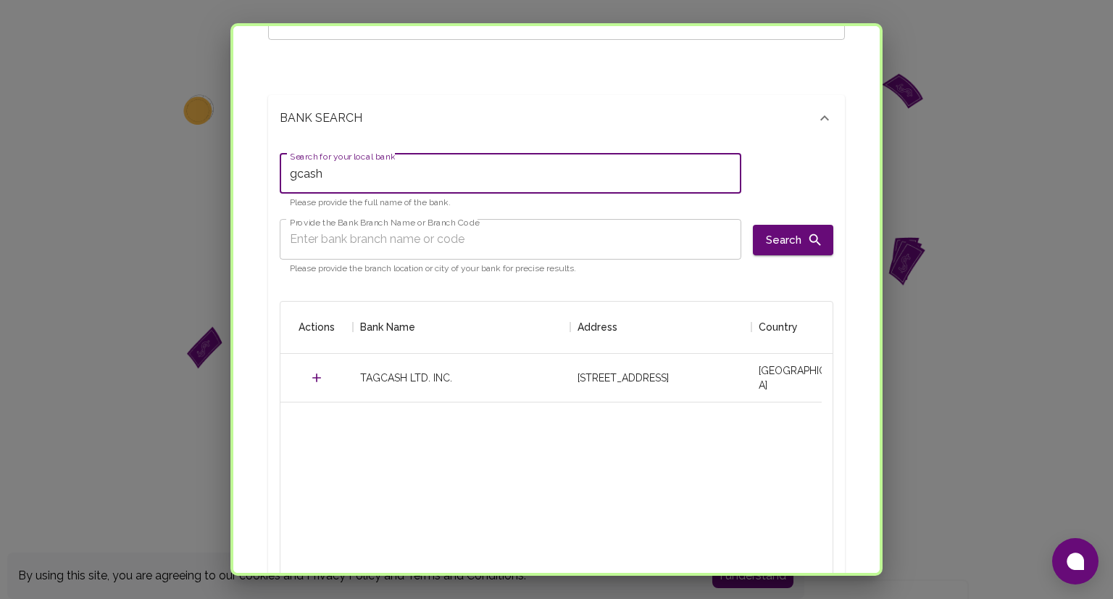
click at [360, 178] on input "gcash" at bounding box center [511, 173] width 462 height 41
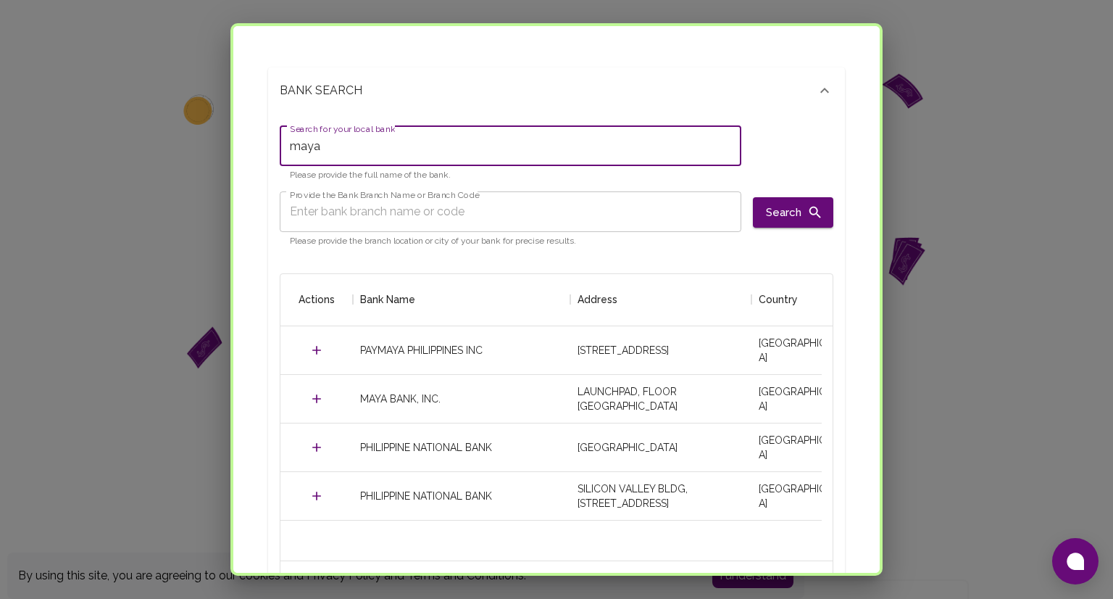
scroll to position [183, 0]
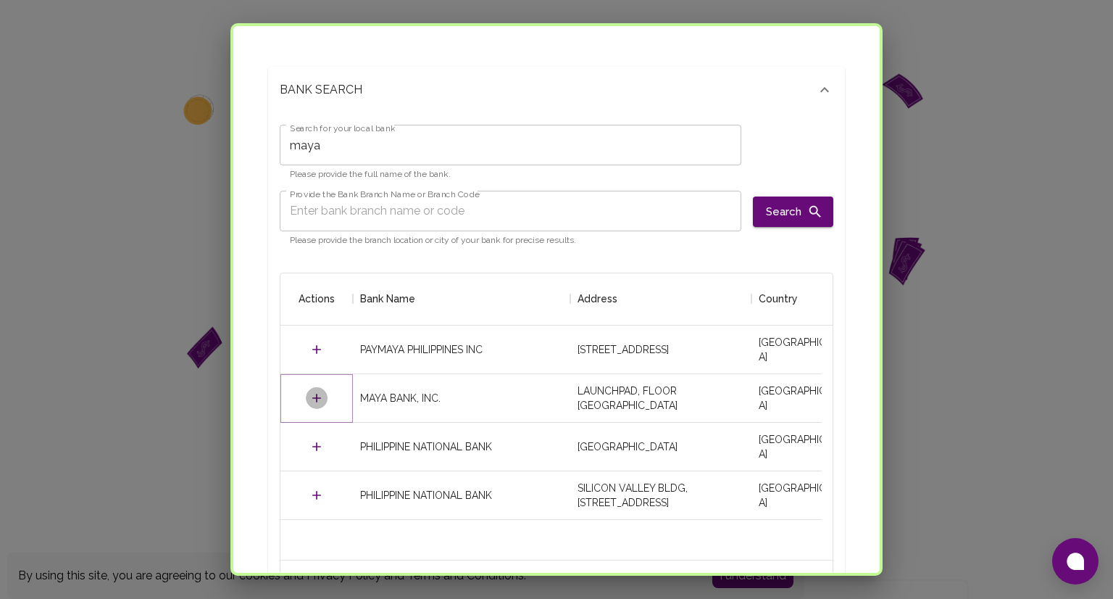
click at [313, 399] on icon "Select" at bounding box center [317, 398] width 14 height 14
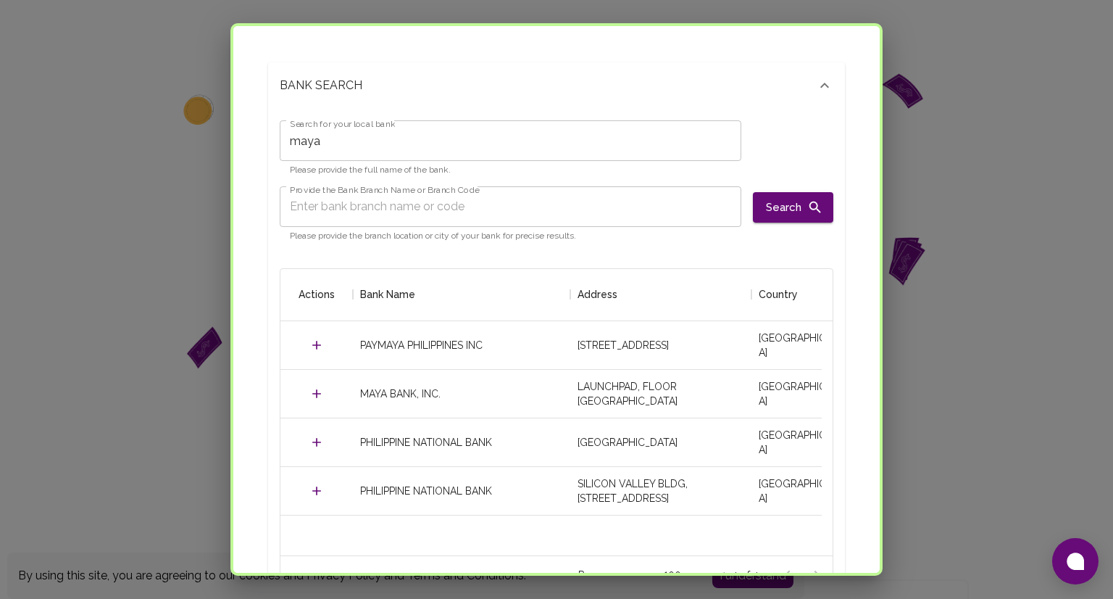
scroll to position [177, 0]
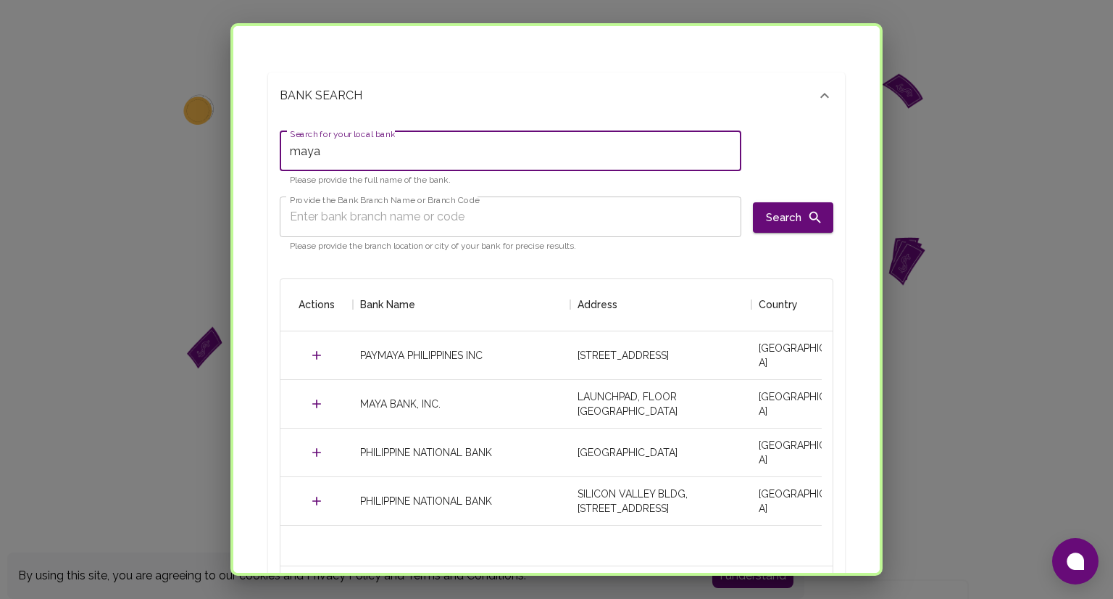
click at [364, 158] on input "maya" at bounding box center [511, 150] width 462 height 41
type input "seabank"
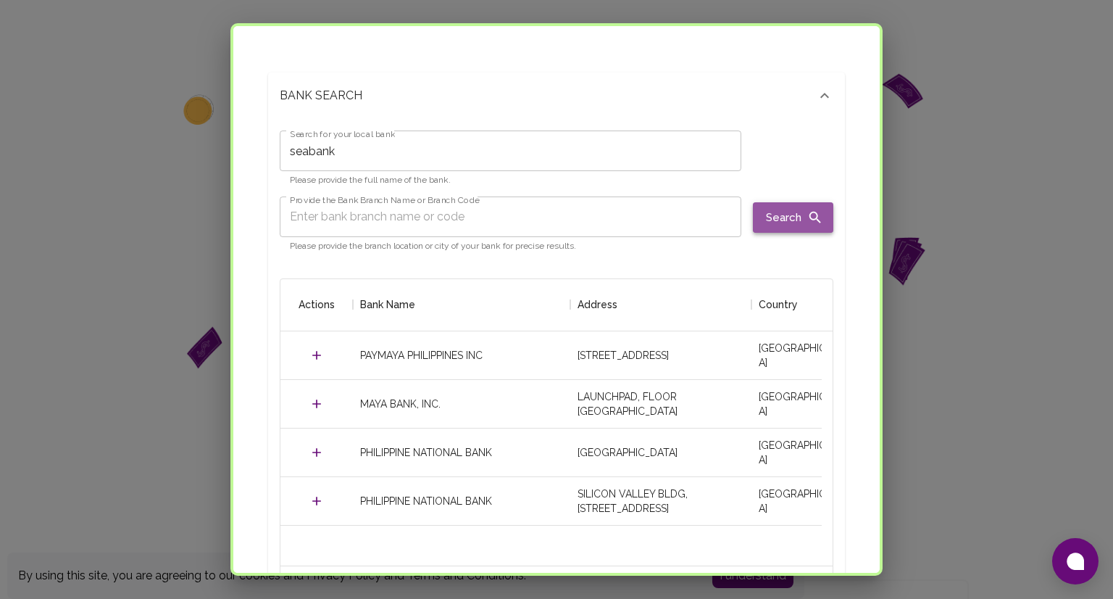
click at [790, 215] on button "Search" at bounding box center [793, 217] width 80 height 30
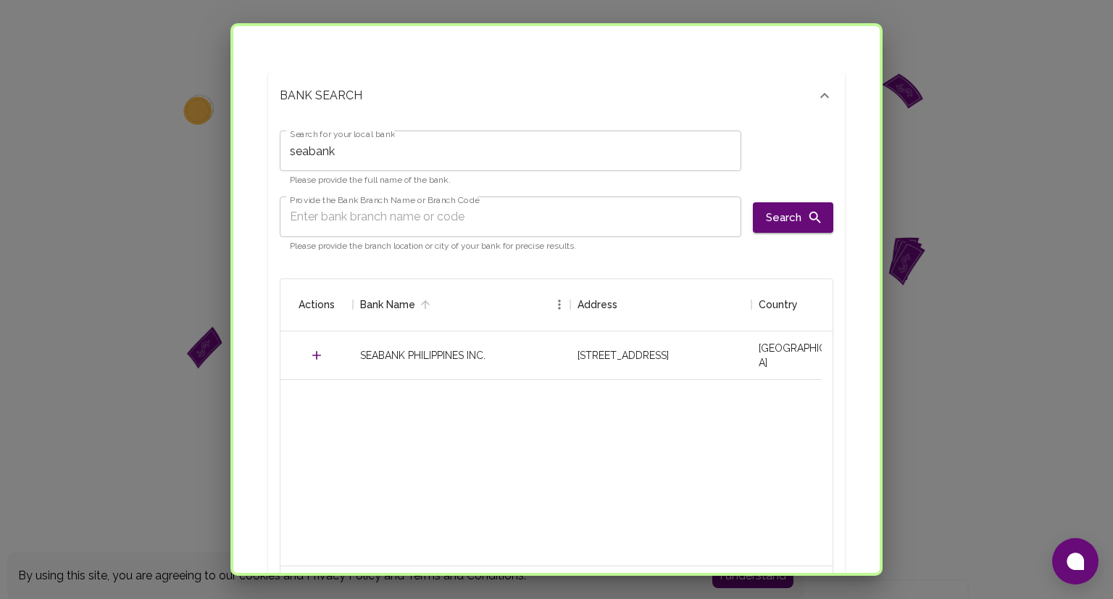
scroll to position [246, 0]
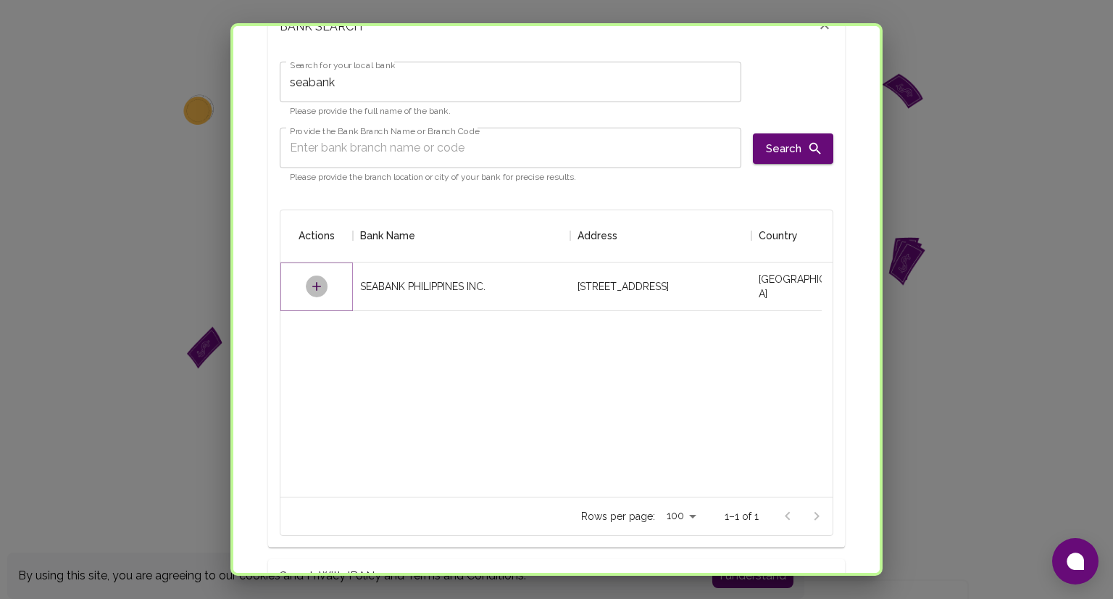
click at [320, 284] on icon "Select" at bounding box center [317, 286] width 14 height 14
type input "311820018"
type input "LAUIPHM2XXX"
type input "SEABANK PHILIPPINES INC."
type input "32, RIZAL ST, PAGSANJAN, POBLACION"
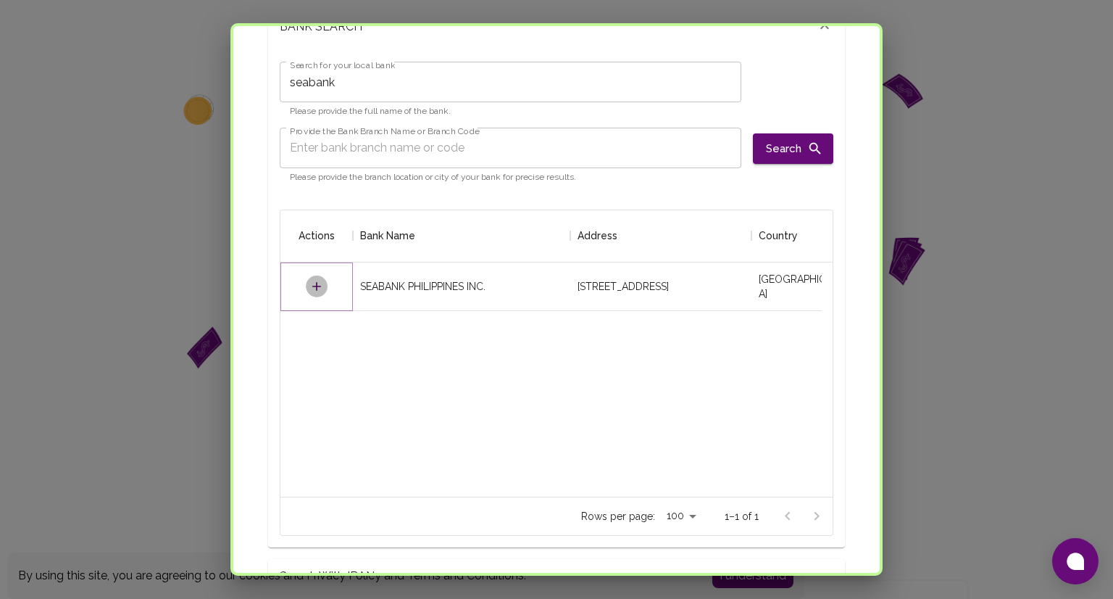
type input "PAGSANJAN LAGUNA"
type input "4008"
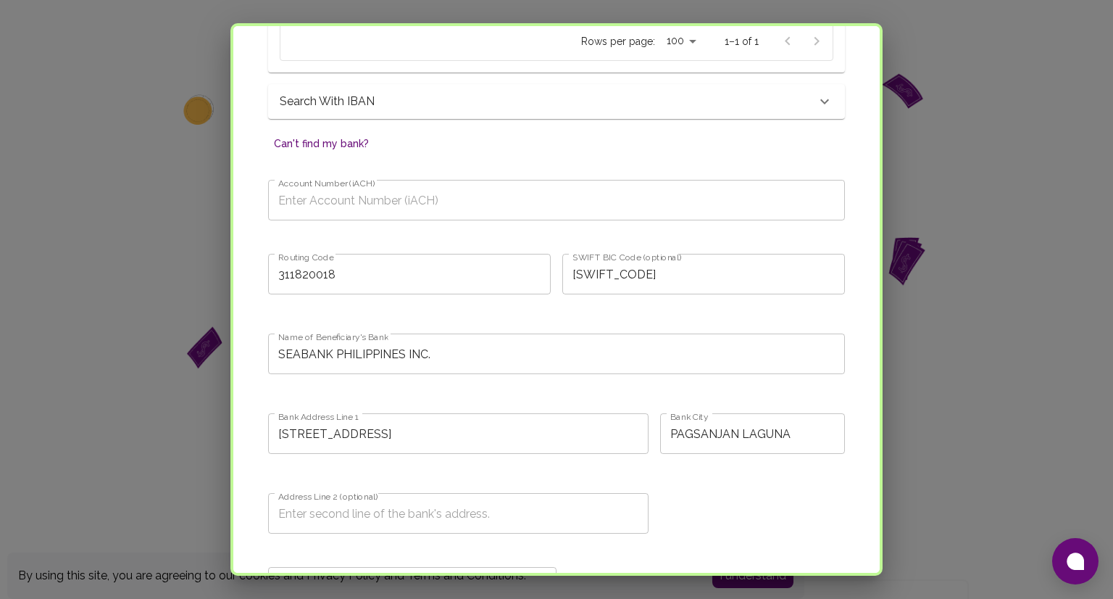
scroll to position [720, 0]
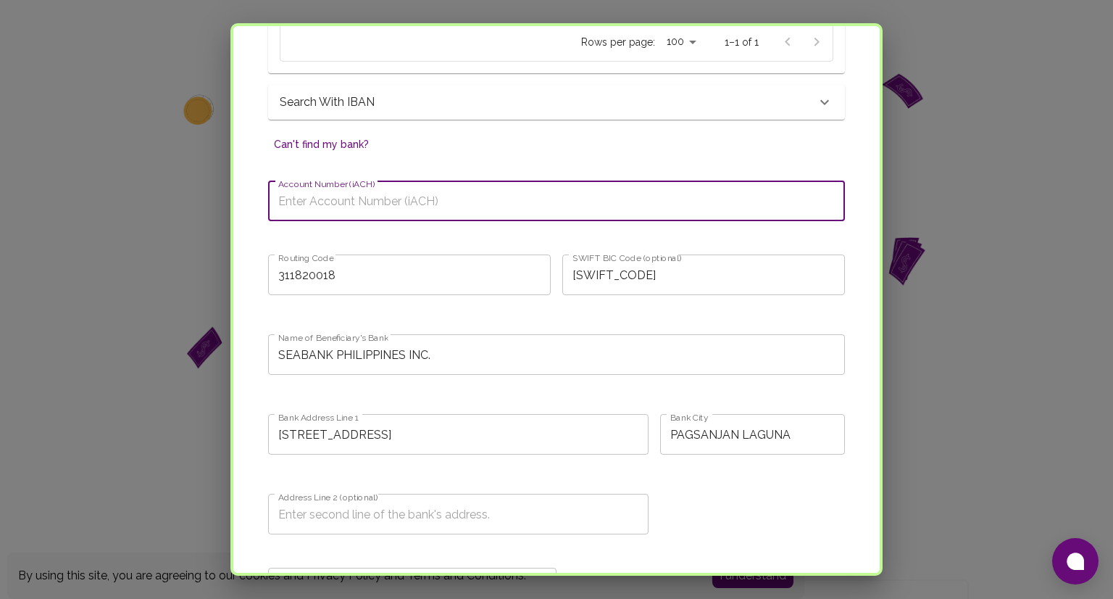
click at [394, 195] on input "Account Number (iACH)" at bounding box center [556, 200] width 577 height 41
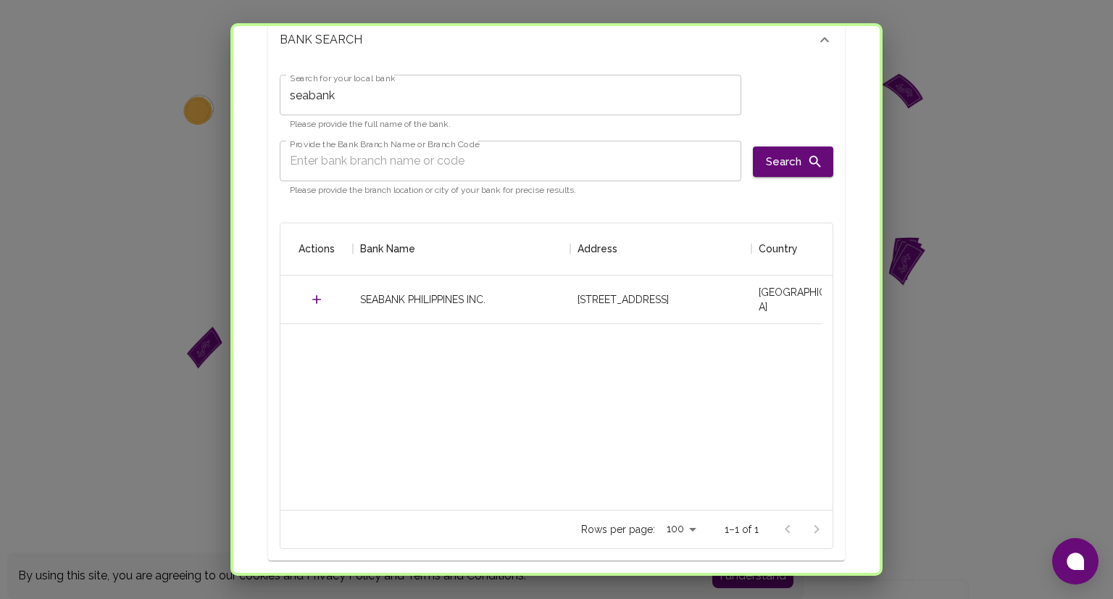
scroll to position [194, 0]
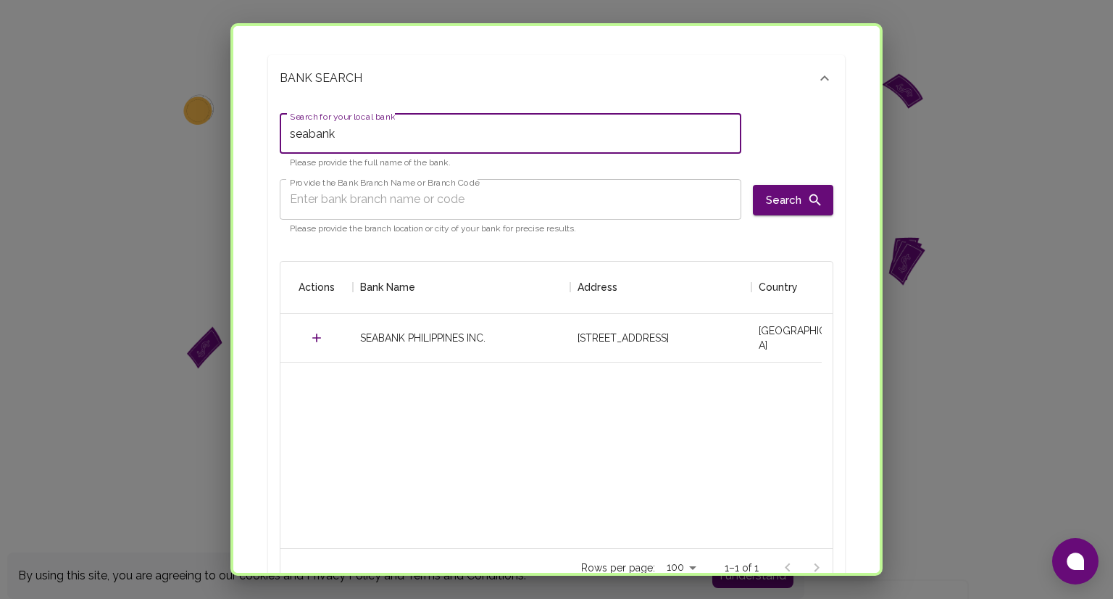
click at [366, 136] on input "seabank" at bounding box center [511, 133] width 462 height 41
type input "wise"
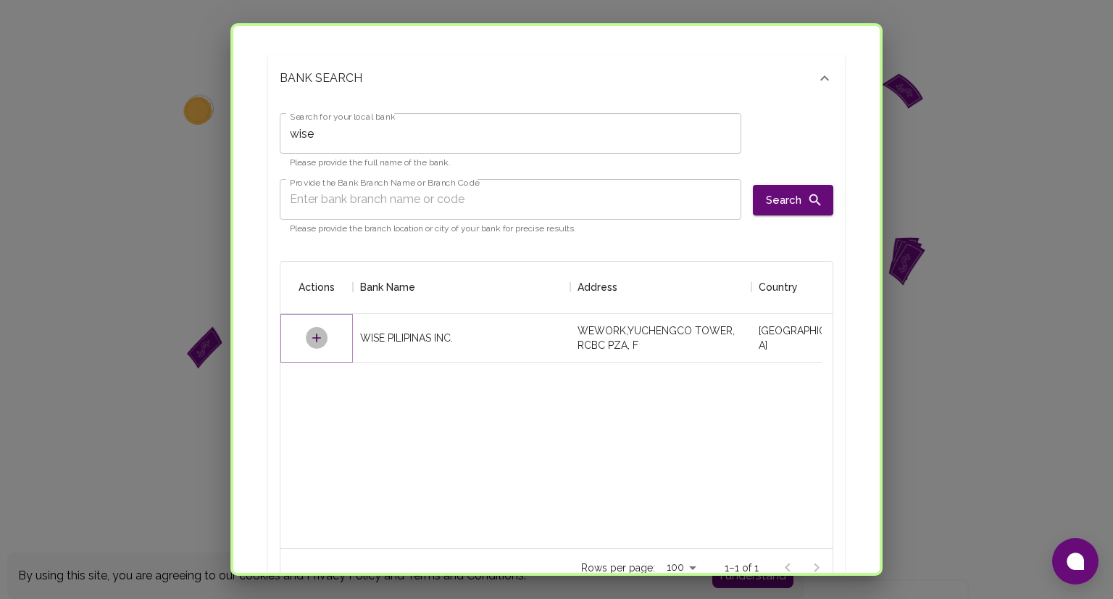
click at [313, 331] on icon "Select" at bounding box center [317, 338] width 14 height 14
type input "TRWIPHM2XXX"
type input "WISE PILIPINAS INC."
type input "WEWORK,YUCHENGCO TOWER, RCBC PZA, F"
type input "METROPOLITAN MANILA"
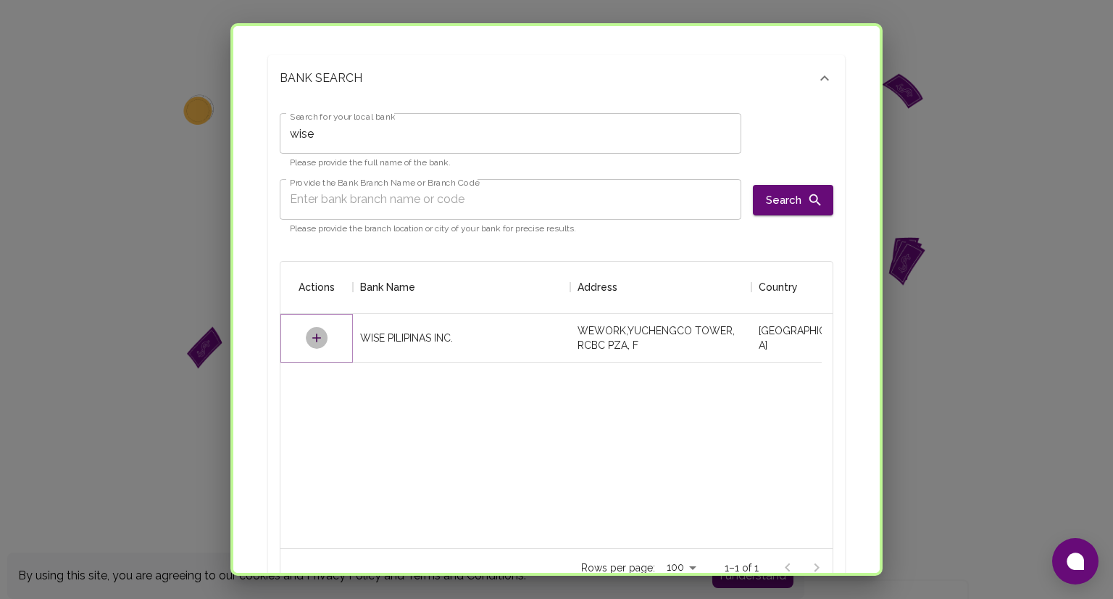
type input "6819 AYALA AVE, BEL AIR, MAKATI CI"
type input "1226 MAKATI CIT"
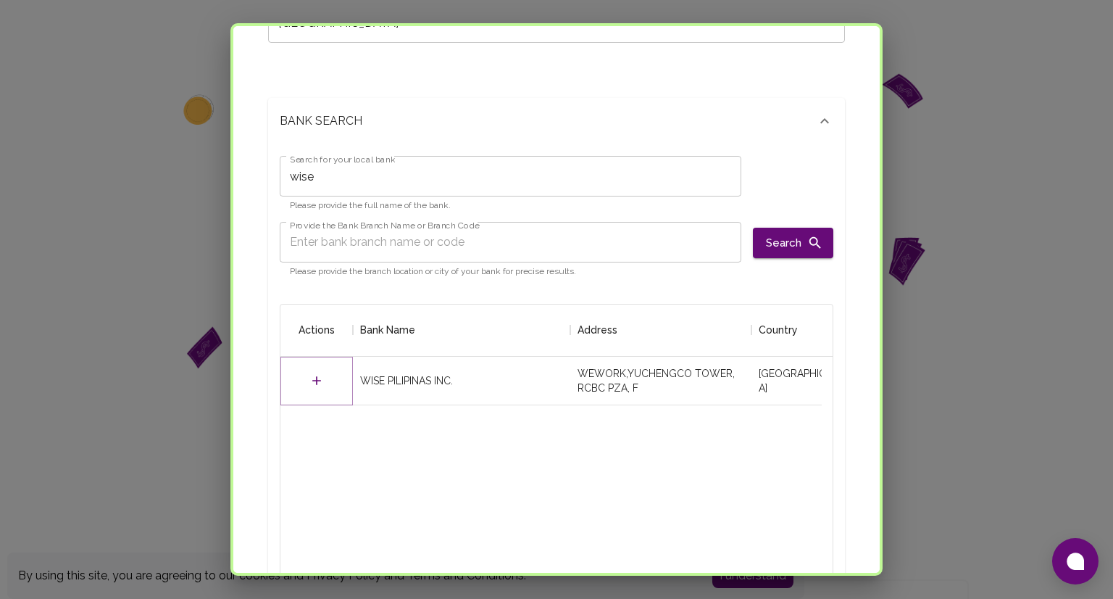
scroll to position [151, 0]
click at [341, 179] on input "wise" at bounding box center [511, 177] width 462 height 41
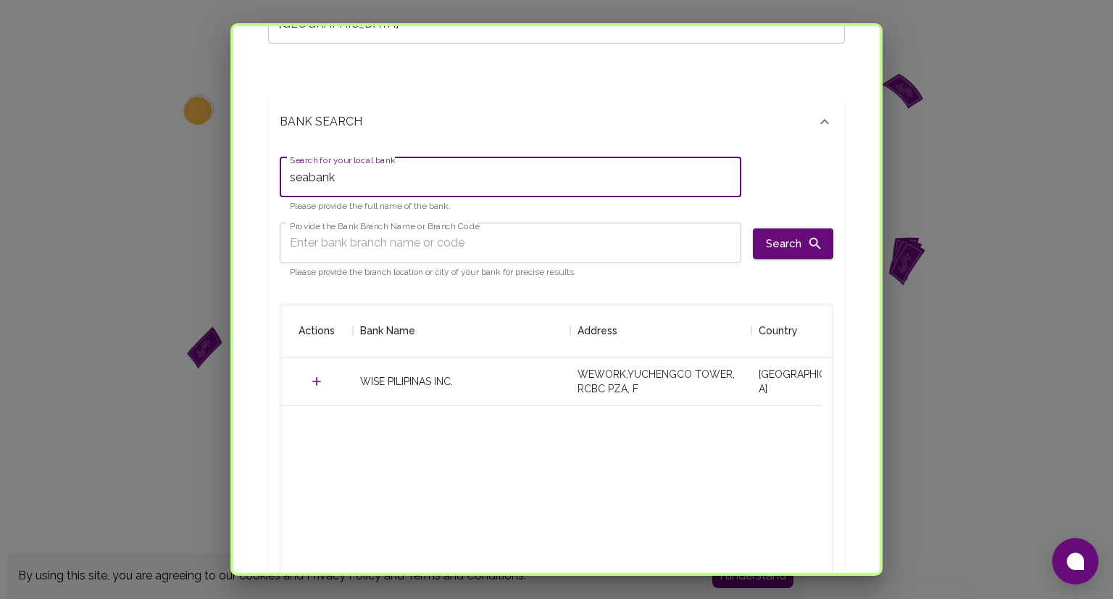
type input "seabank"
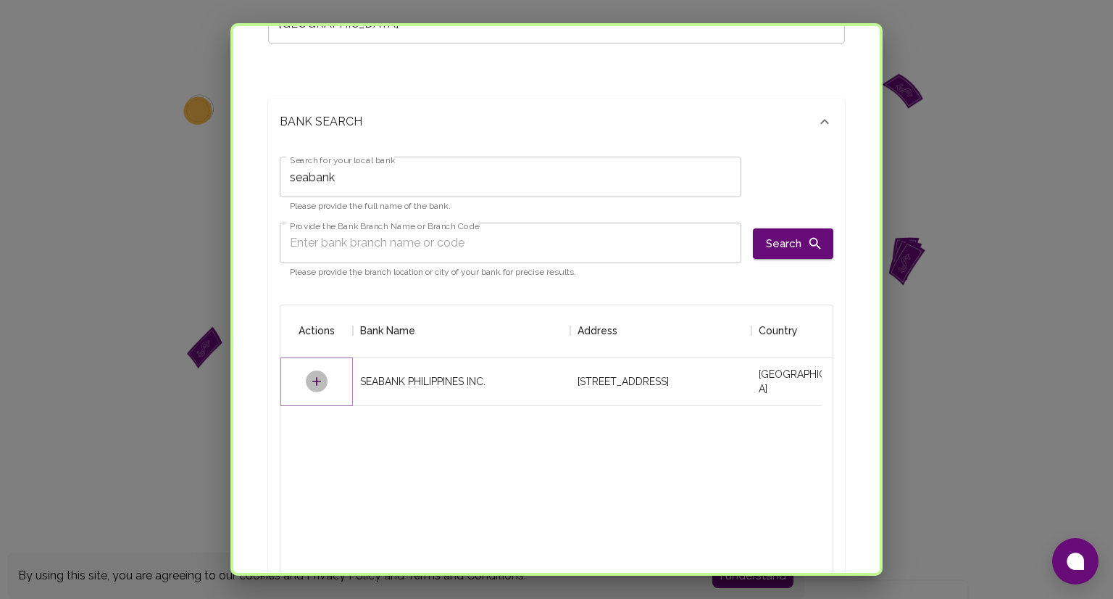
click at [311, 381] on icon "Select" at bounding box center [317, 381] width 14 height 14
type input "311820018"
type input "LAUIPHM2XXX"
type input "SEABANK PHILIPPINES INC."
type input "32, RIZAL ST, PAGSANJAN, POBLACION"
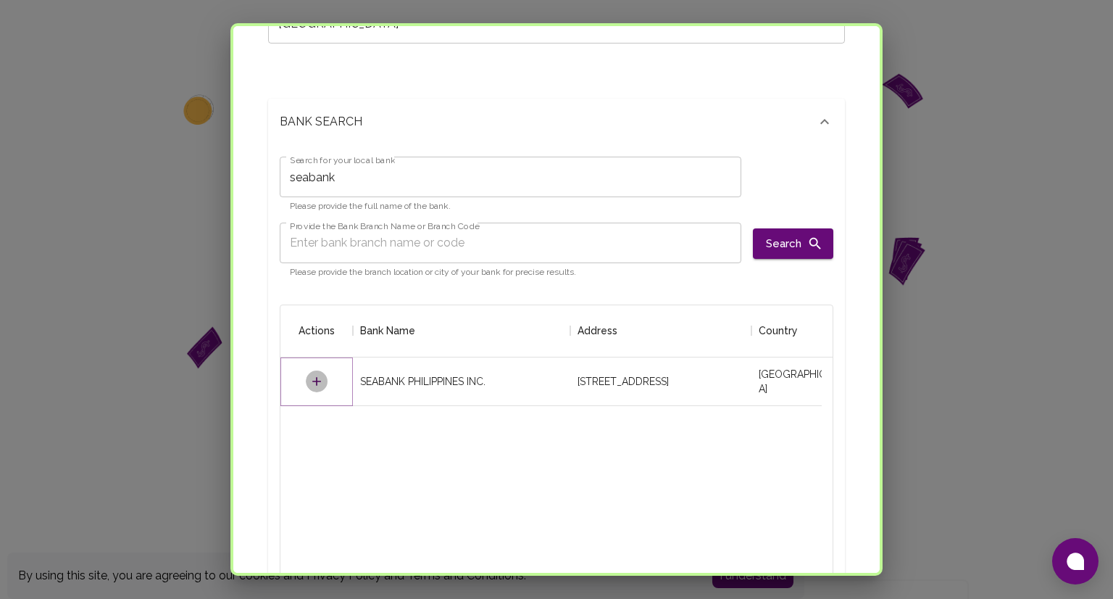
type input "PAGSANJAN LAGUNA"
type input "4008"
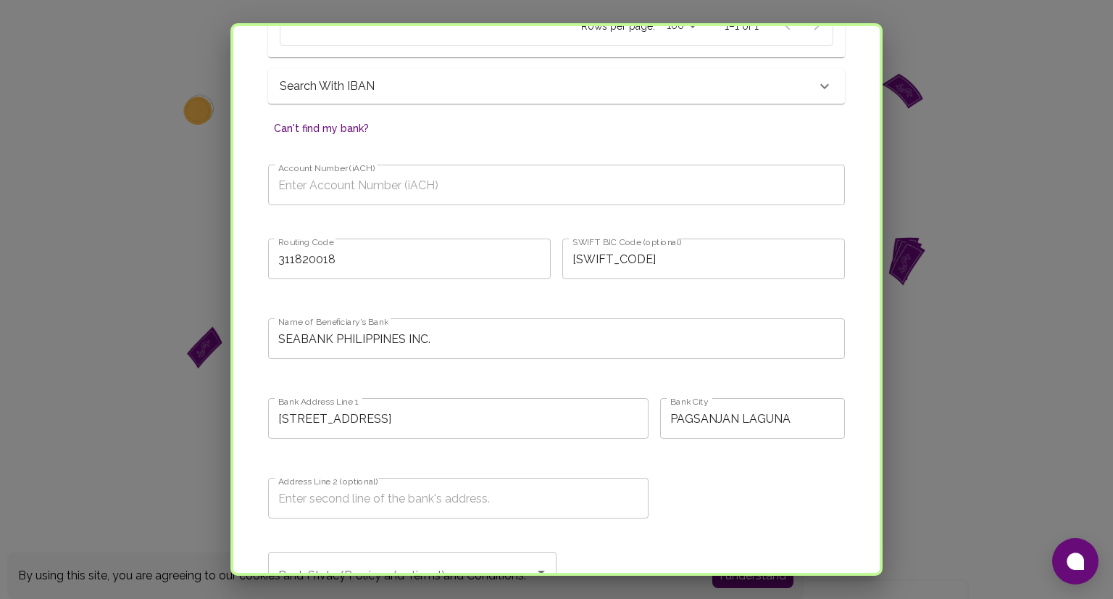
scroll to position [728, 0]
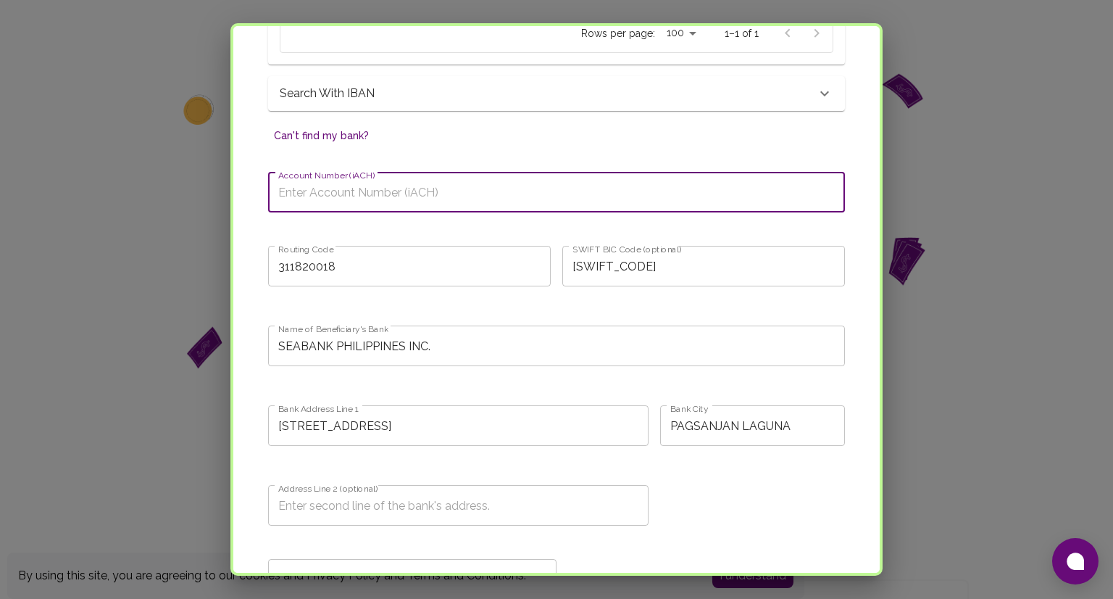
click at [425, 200] on input "Account Number (iACH)" at bounding box center [556, 192] width 577 height 41
type input "16638621627"
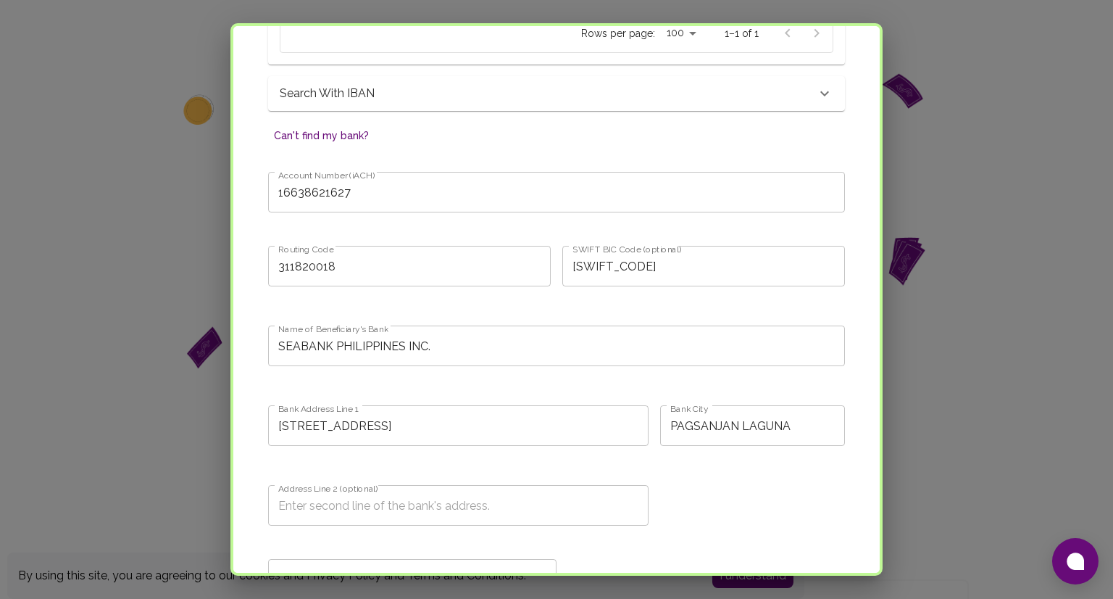
click at [817, 241] on div "SWIFT BIC Code (optional) LAUIPHM2XXX SWIFT BIC Code (optional)" at bounding box center [698, 271] width 294 height 74
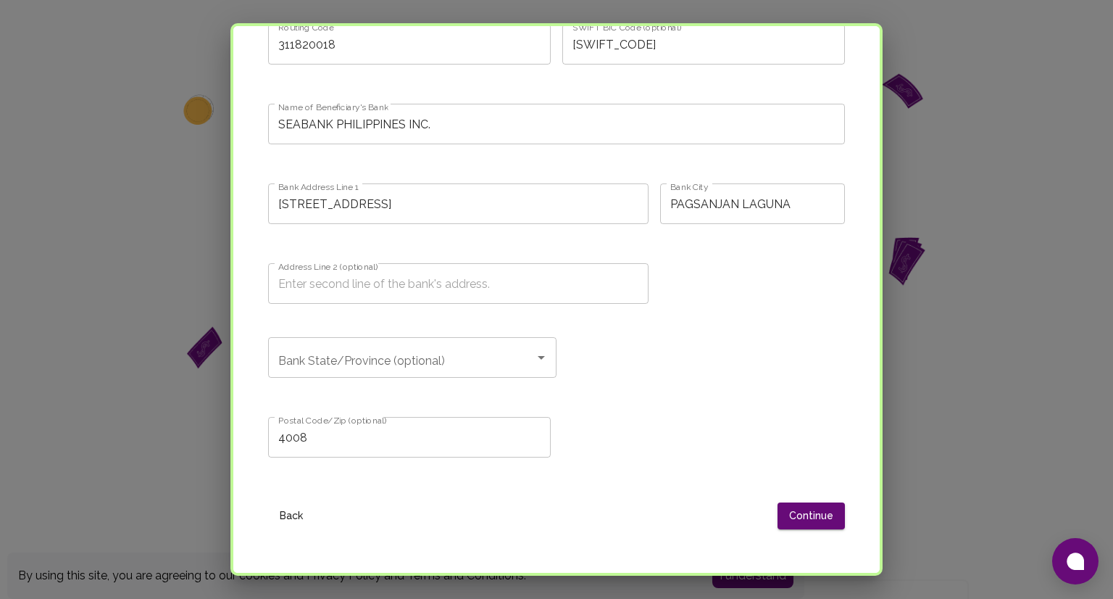
scroll to position [1076, 0]
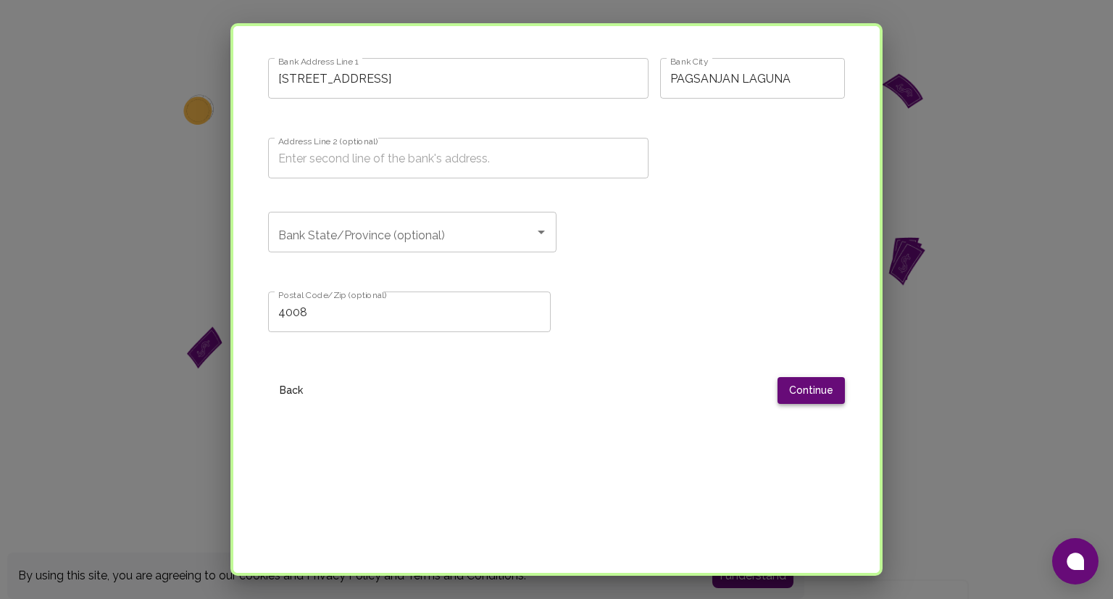
click at [805, 389] on button "Continue" at bounding box center [811, 390] width 67 height 27
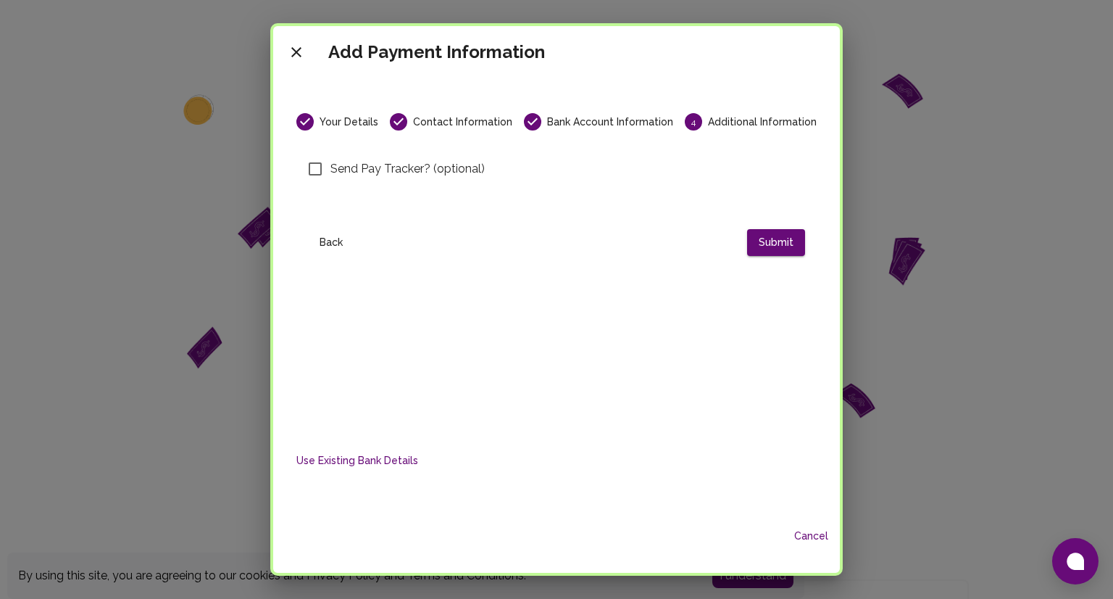
scroll to position [0, 0]
click at [316, 166] on input "Send Pay Tracker? (optional)" at bounding box center [315, 169] width 30 height 30
checkbox input "true"
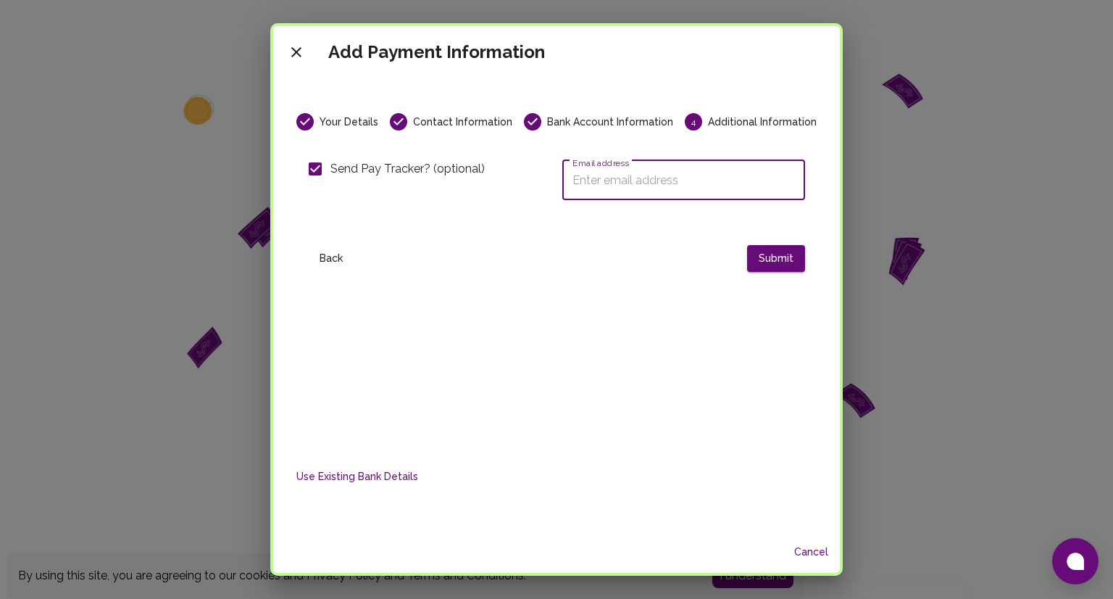
click at [623, 190] on input "Email address" at bounding box center [683, 179] width 243 height 41
type input "rich.espinosa01@gmail.com"
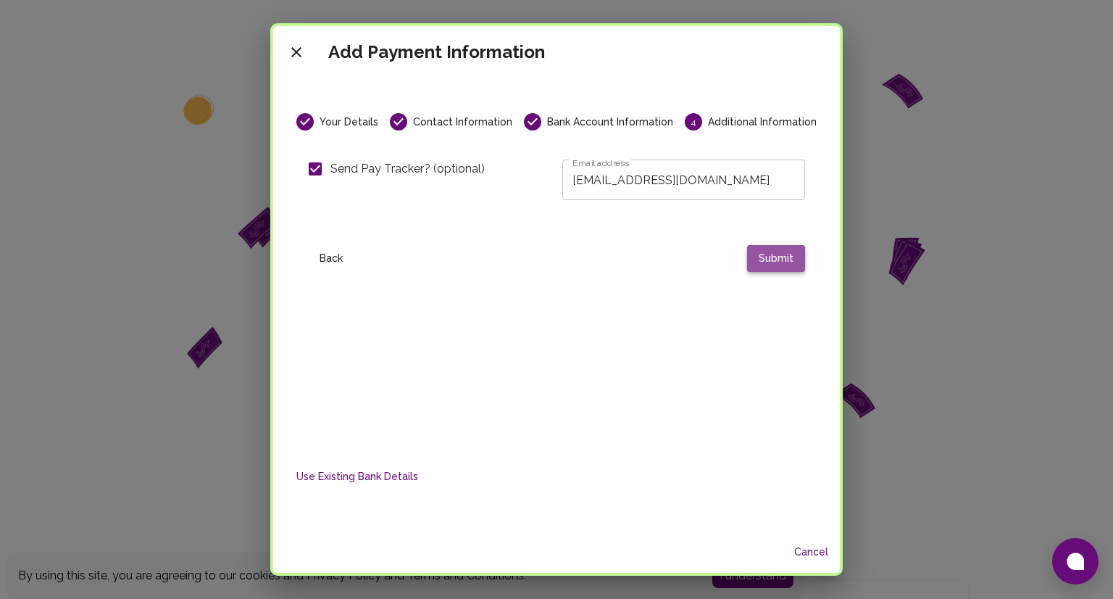
click at [765, 255] on button "Submit" at bounding box center [776, 258] width 58 height 27
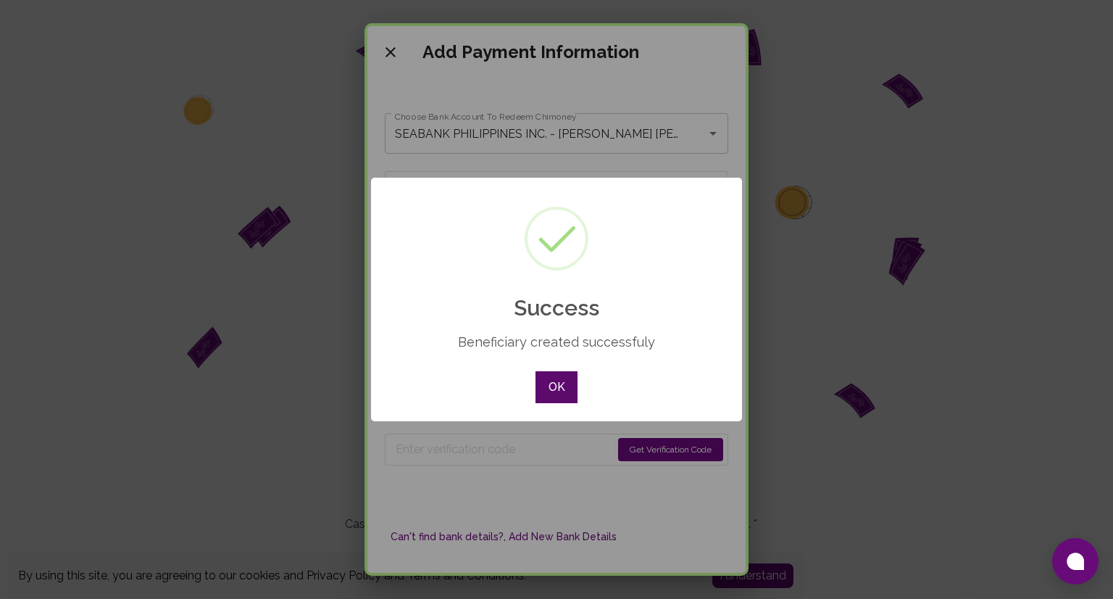
click at [561, 386] on button "OK" at bounding box center [557, 387] width 42 height 32
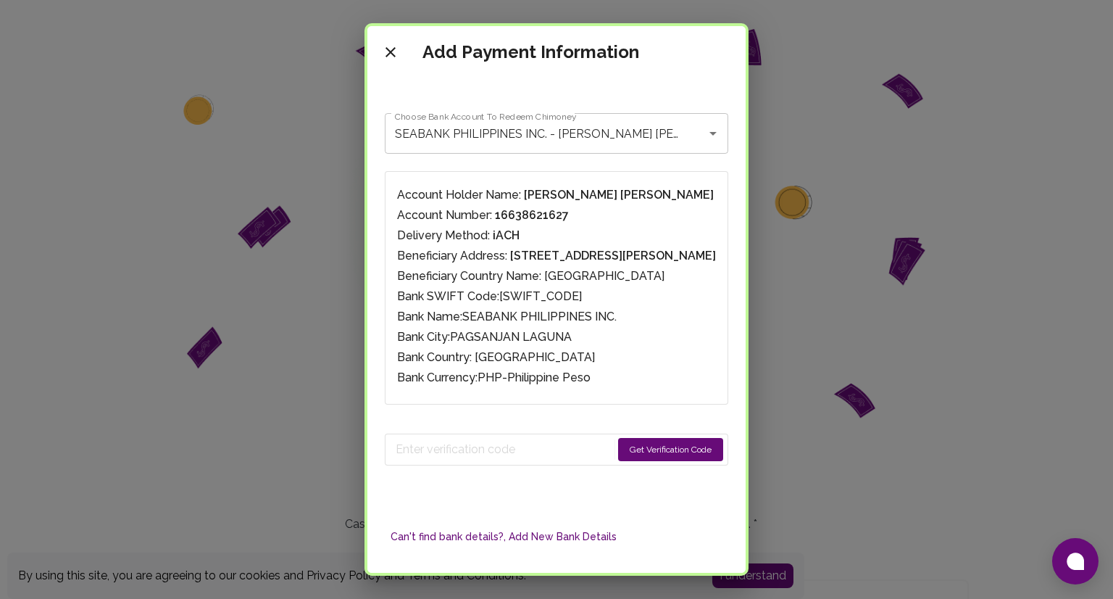
click at [685, 442] on button "Get Verification Code" at bounding box center [670, 449] width 105 height 23
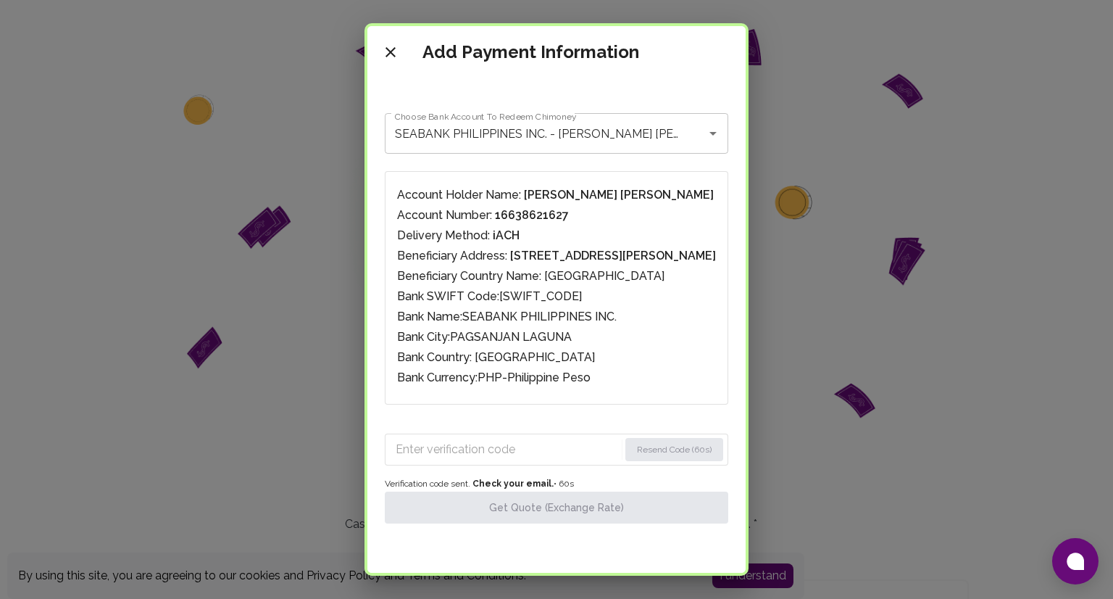
scroll to position [80, 0]
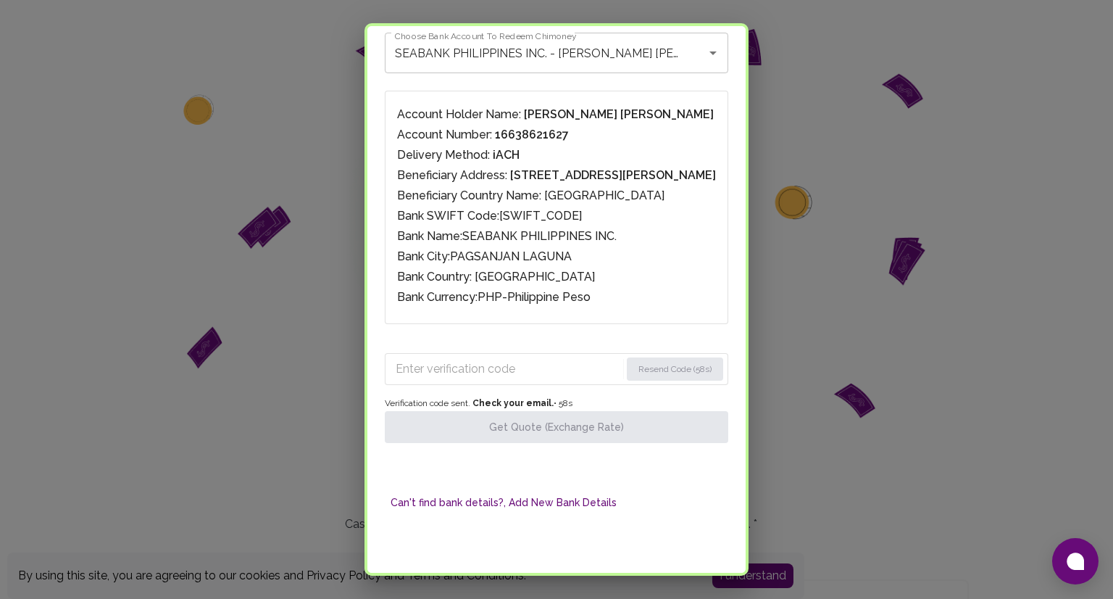
click at [450, 365] on input "Enter verification code" at bounding box center [508, 368] width 225 height 23
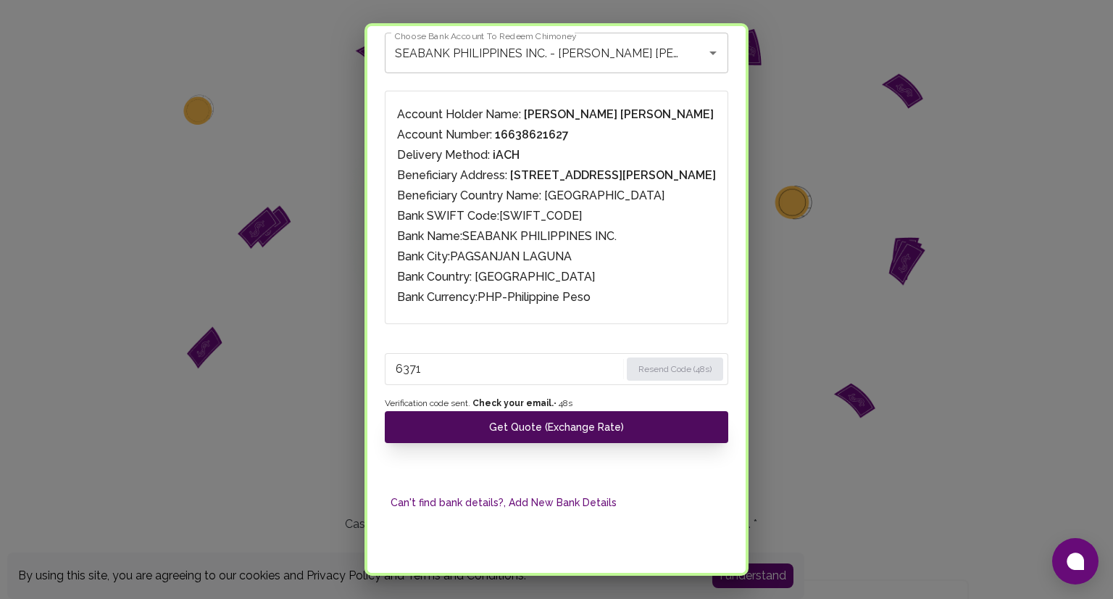
type input "6371"
click at [580, 424] on button "Get Quote (Exchange Rate)" at bounding box center [557, 427] width 344 height 32
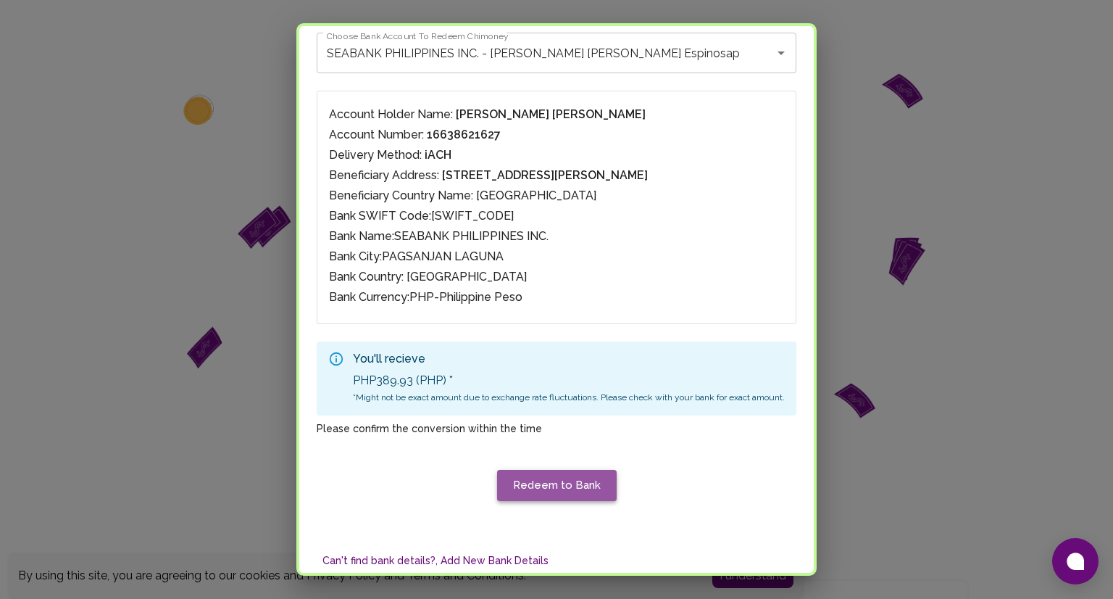
click at [578, 481] on button "Redeem to Bank" at bounding box center [557, 485] width 120 height 30
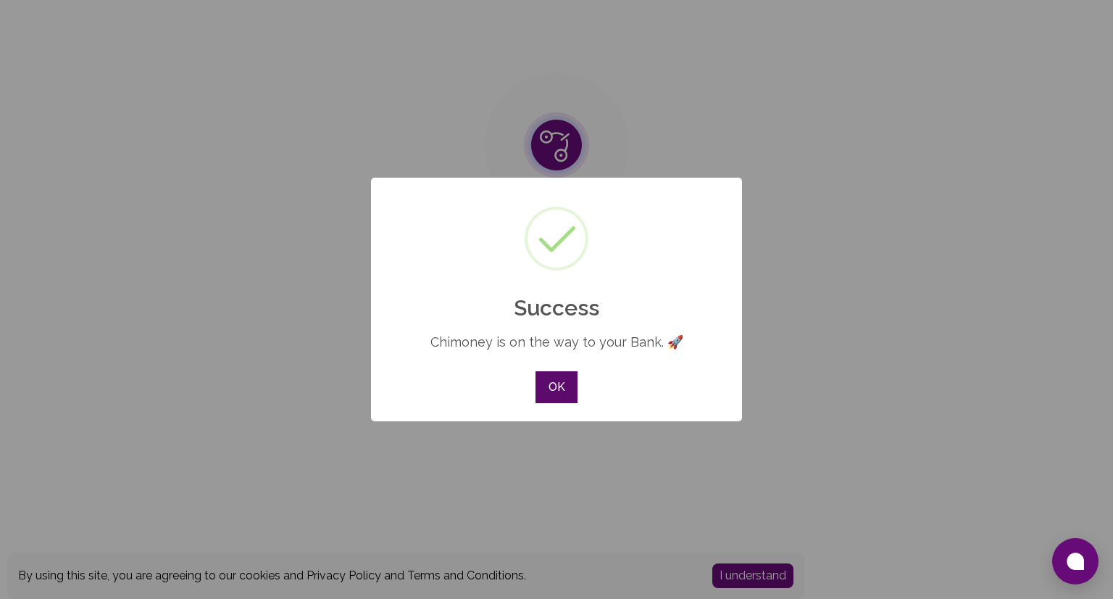
click at [563, 375] on button "OK" at bounding box center [557, 387] width 42 height 32
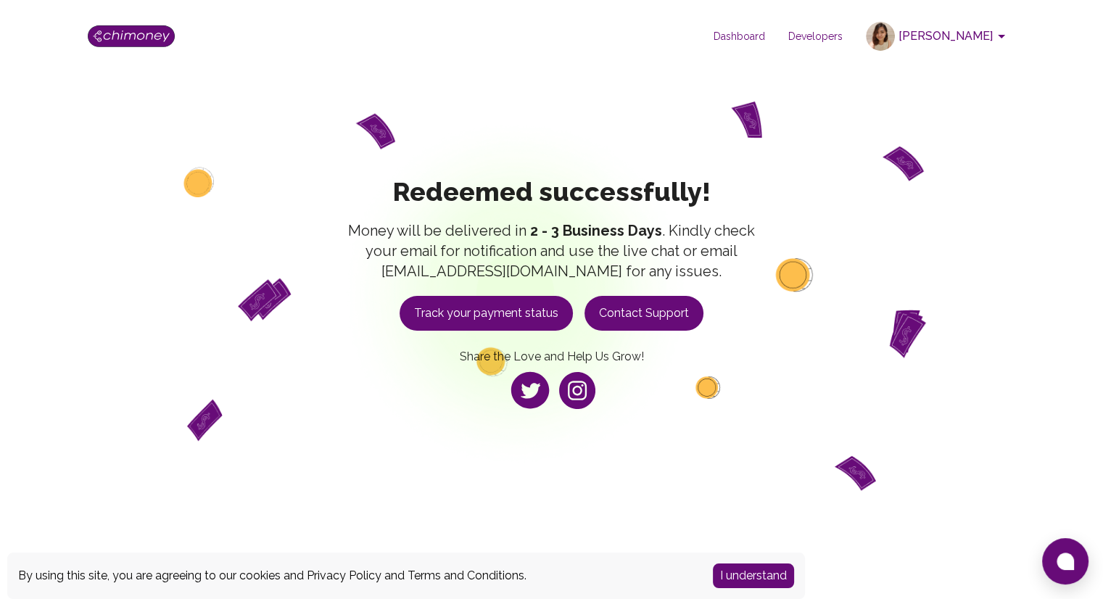
click at [526, 302] on button "Track your payment status" at bounding box center [485, 313] width 173 height 35
